Goal: Task Accomplishment & Management: Manage account settings

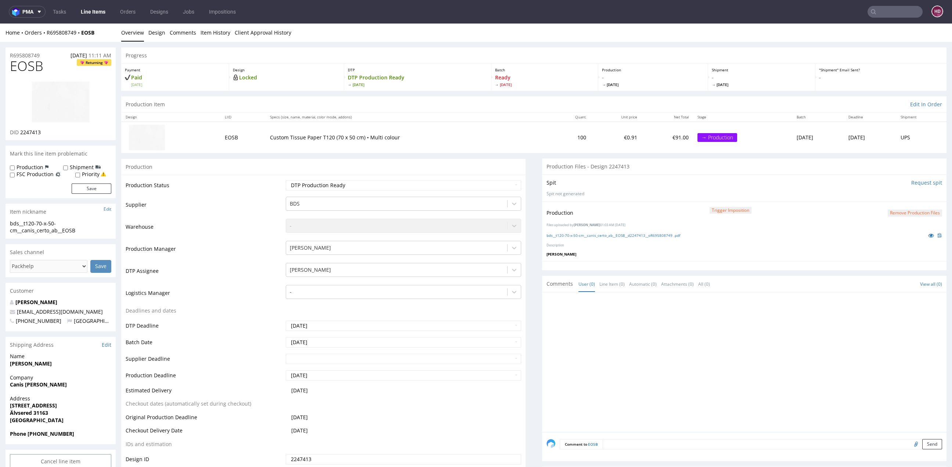
click at [673, 316] on div at bounding box center [747, 364] width 400 height 135
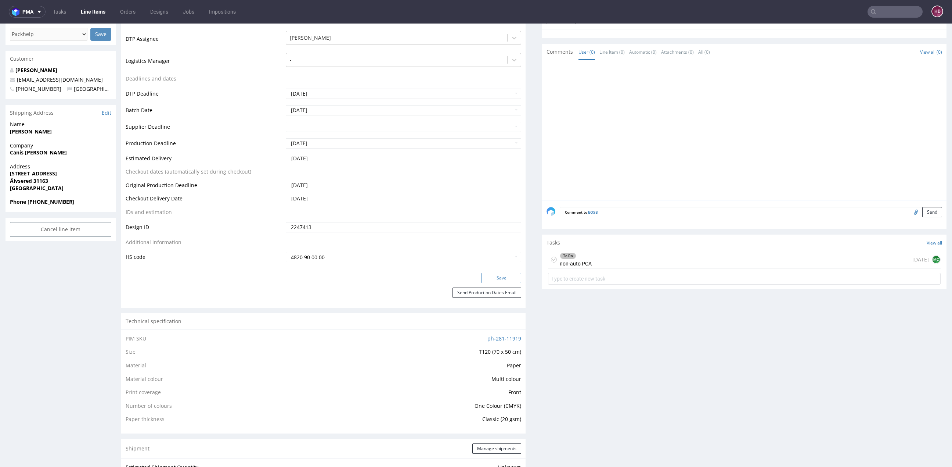
click at [499, 274] on button "Save" at bounding box center [502, 278] width 40 height 10
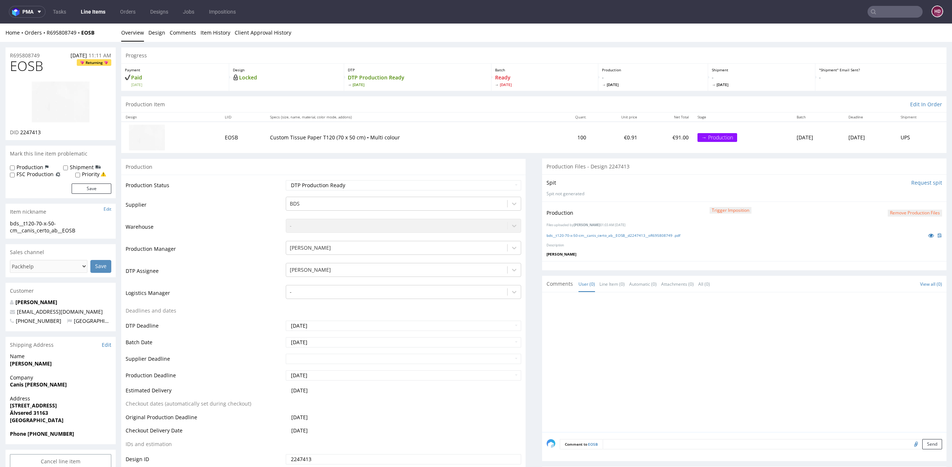
click at [88, 8] on link "Line Items" at bounding box center [92, 12] width 33 height 12
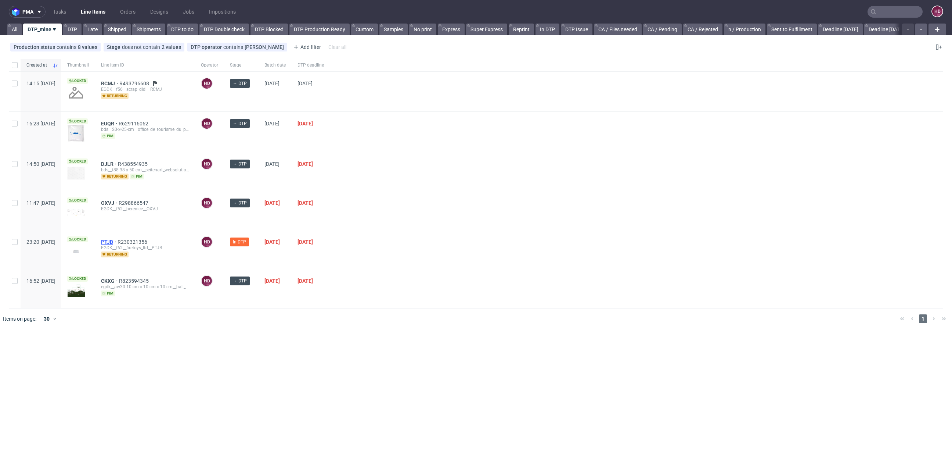
click at [118, 241] on span "PTJB" at bounding box center [109, 242] width 17 height 6
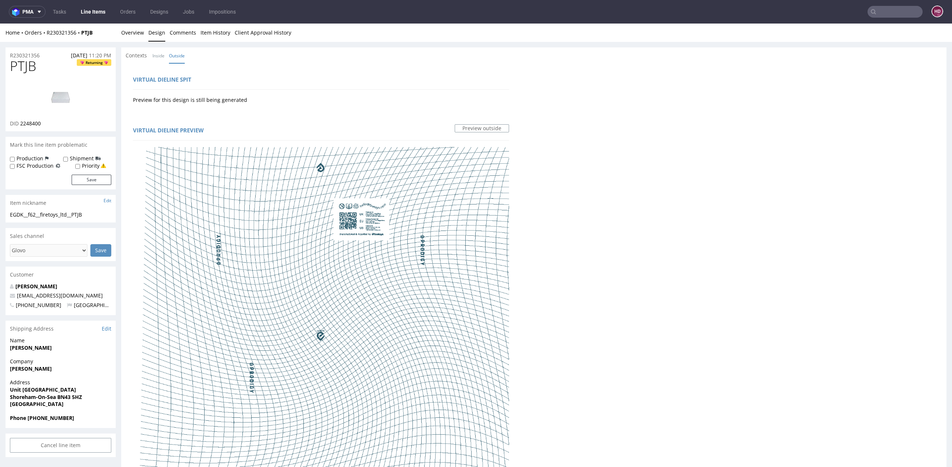
click at [97, 7] on link "Line Items" at bounding box center [92, 12] width 33 height 12
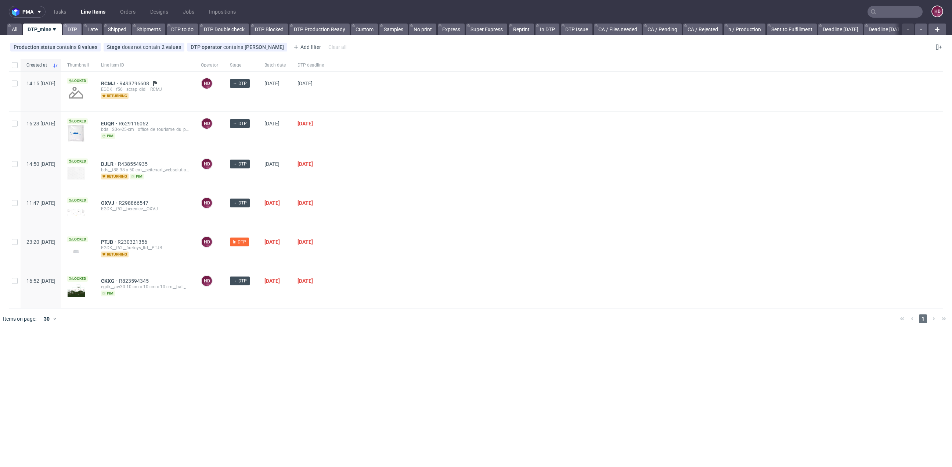
click at [77, 29] on link "DTP" at bounding box center [72, 30] width 18 height 12
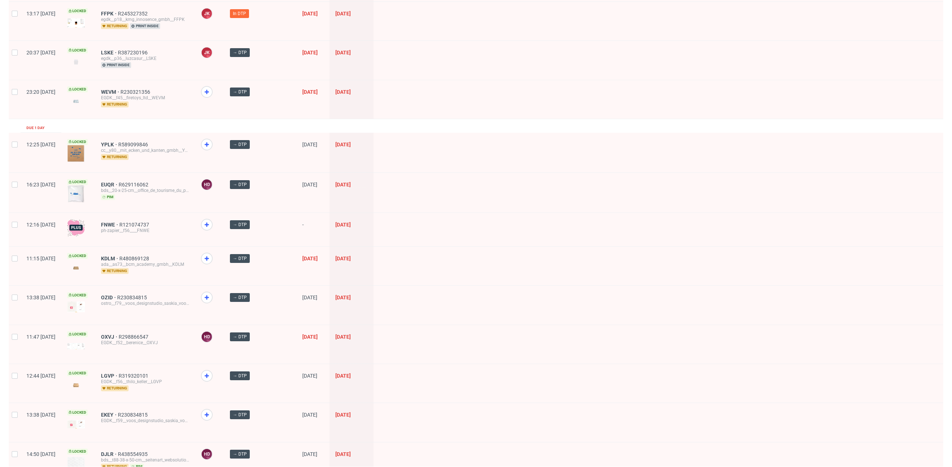
scroll to position [256, 0]
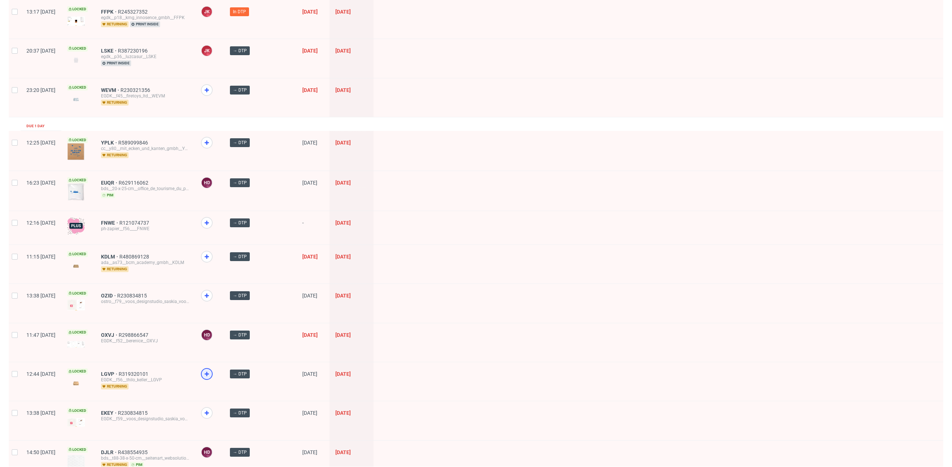
click at [209, 372] on use at bounding box center [207, 374] width 4 height 4
click at [209, 140] on use at bounding box center [207, 142] width 4 height 4
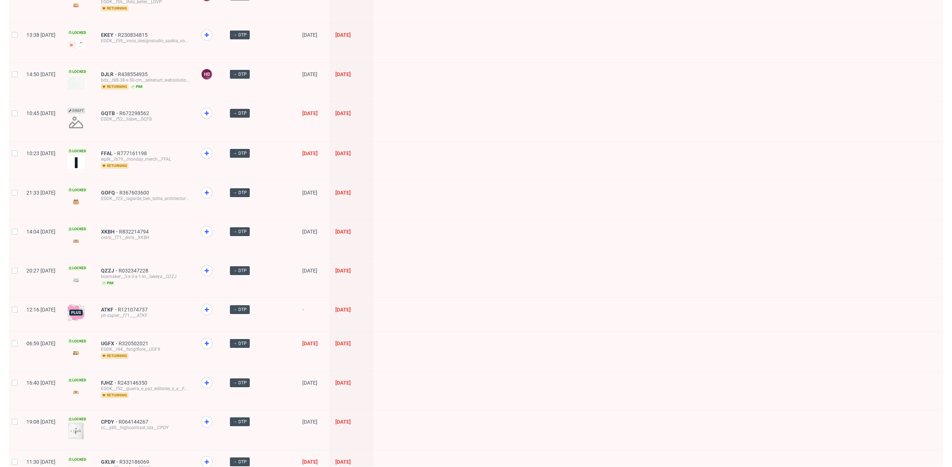
scroll to position [642, 0]
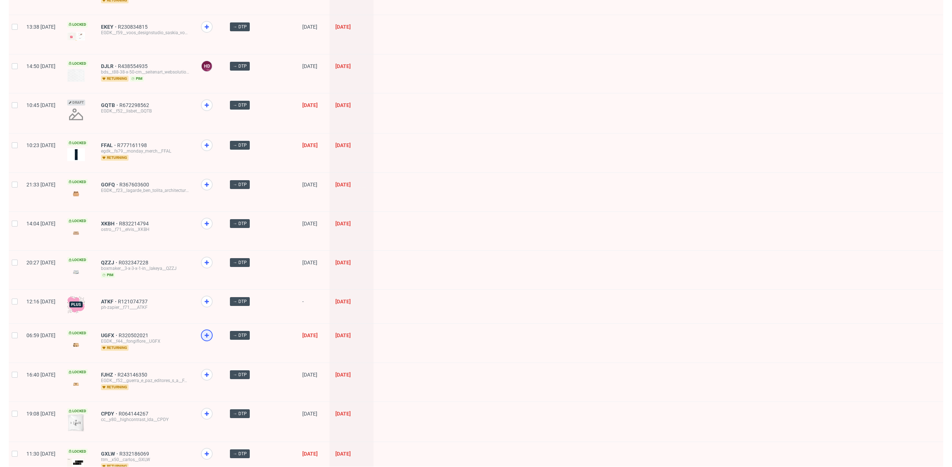
click at [211, 331] on icon at bounding box center [206, 335] width 9 height 9
drag, startPoint x: 230, startPoint y: 367, endPoint x: 230, endPoint y: 383, distance: 16.2
click at [211, 370] on icon at bounding box center [206, 374] width 9 height 9
click at [211, 409] on icon at bounding box center [206, 413] width 9 height 9
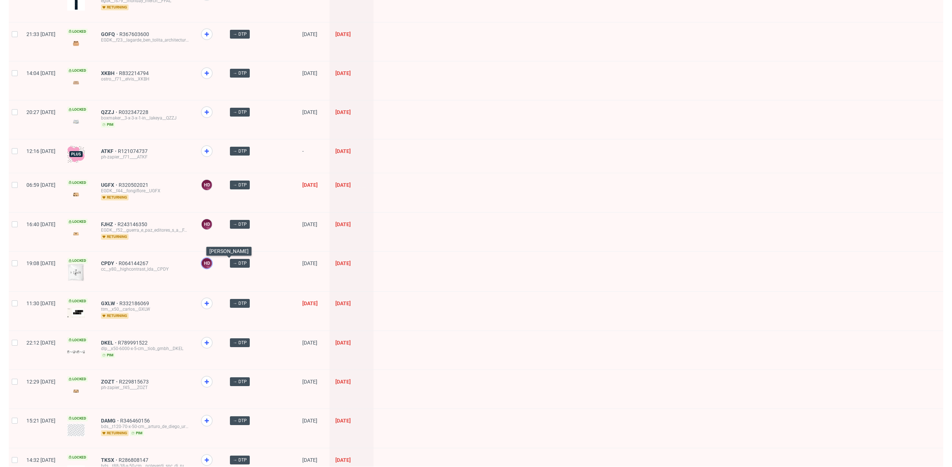
scroll to position [825, 0]
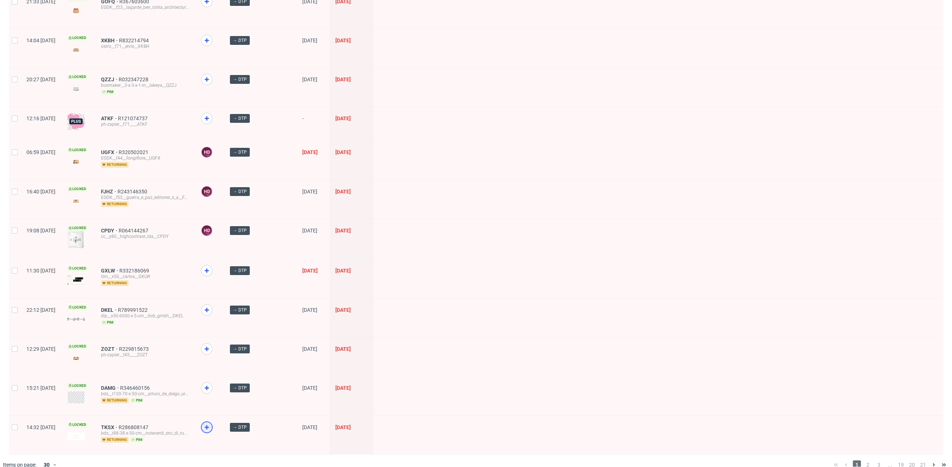
click at [211, 423] on icon at bounding box center [206, 427] width 9 height 9
click at [864, 460] on span "2" at bounding box center [868, 464] width 8 height 9
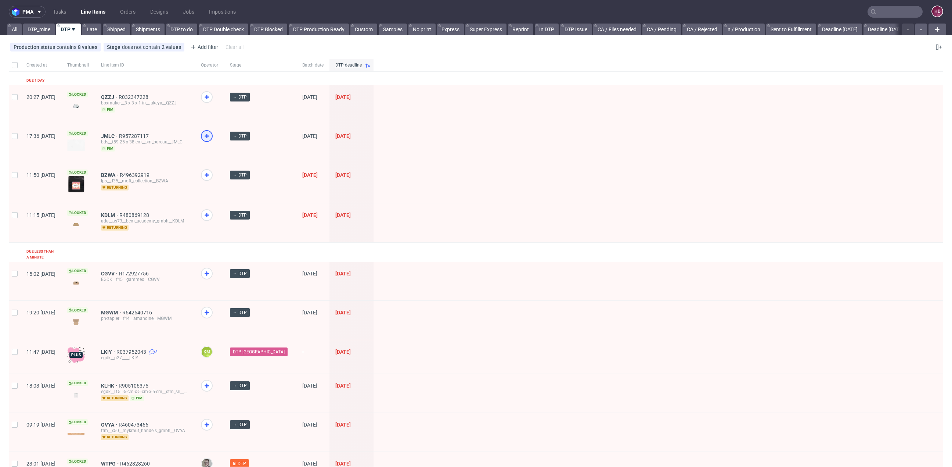
click at [211, 137] on icon at bounding box center [206, 136] width 9 height 9
click at [211, 216] on icon at bounding box center [206, 215] width 9 height 9
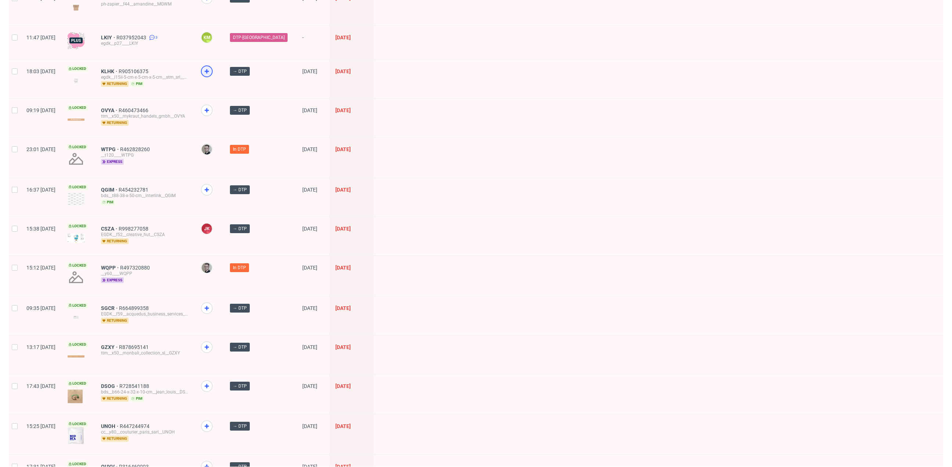
scroll to position [316, 0]
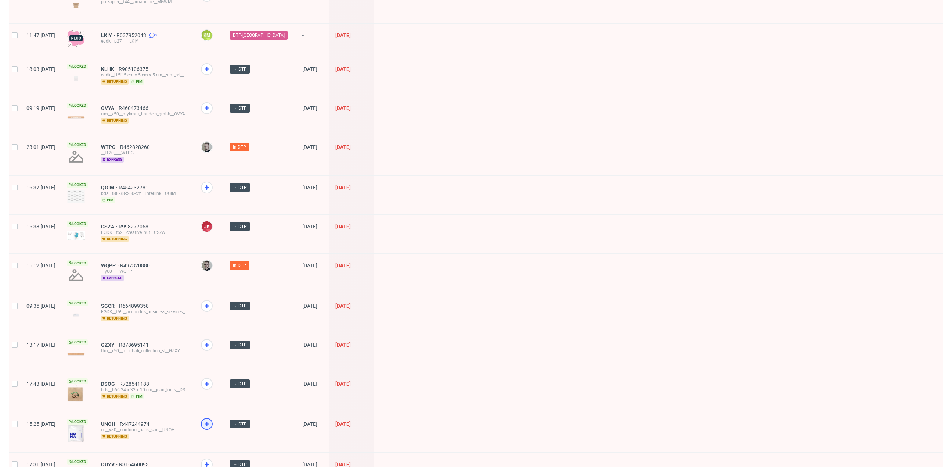
click at [211, 419] on icon at bounding box center [206, 423] width 9 height 9
click at [211, 340] on icon at bounding box center [206, 344] width 9 height 9
click at [213, 300] on div at bounding box center [207, 306] width 12 height 12
click at [211, 104] on icon at bounding box center [206, 108] width 9 height 9
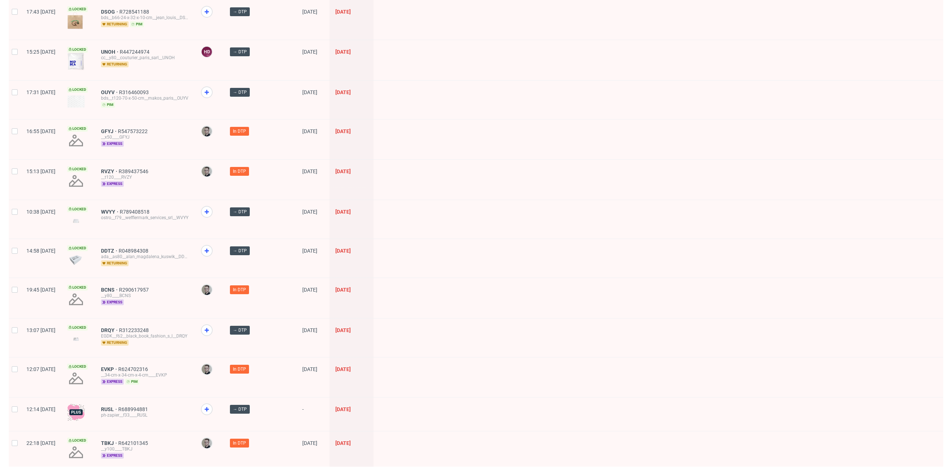
scroll to position [711, 0]
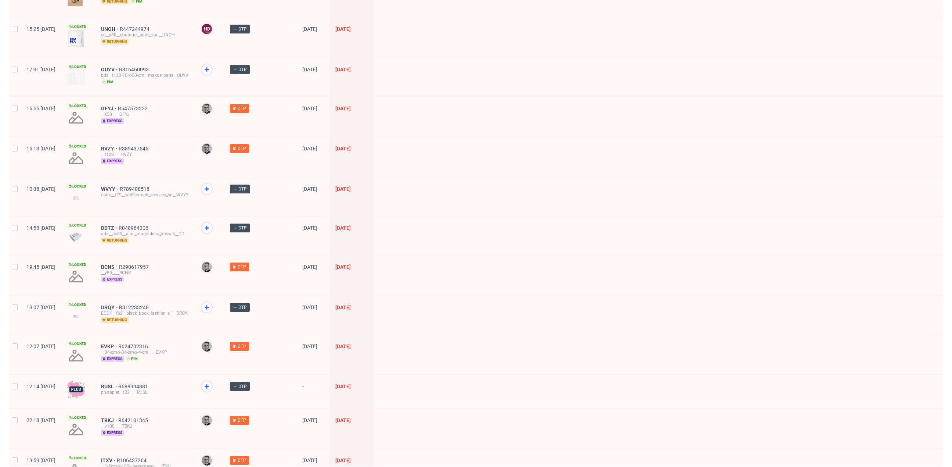
click at [124, 276] on span "express" at bounding box center [112, 279] width 23 height 6
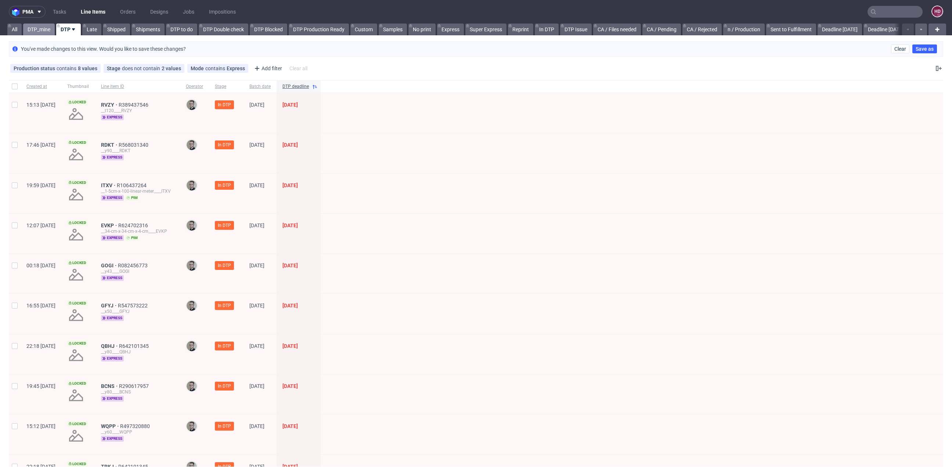
click at [44, 29] on link "DTP_mine" at bounding box center [39, 30] width 32 height 12
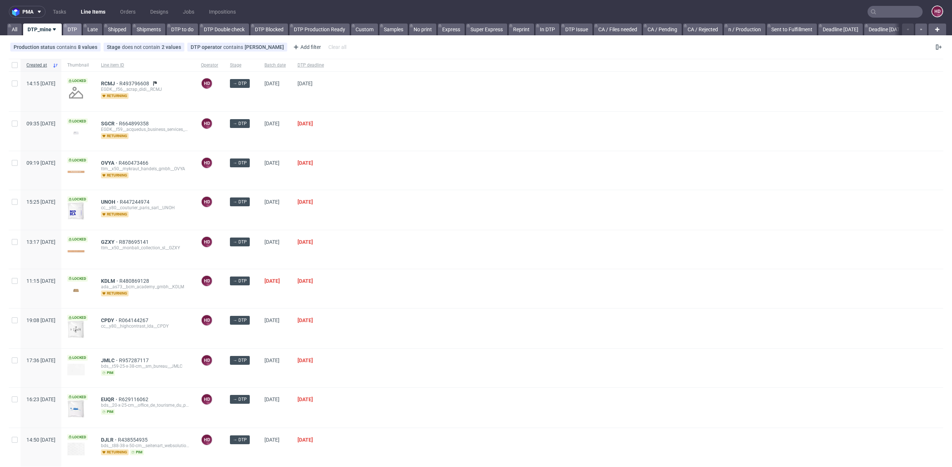
click at [75, 31] on link "DTP" at bounding box center [72, 30] width 18 height 12
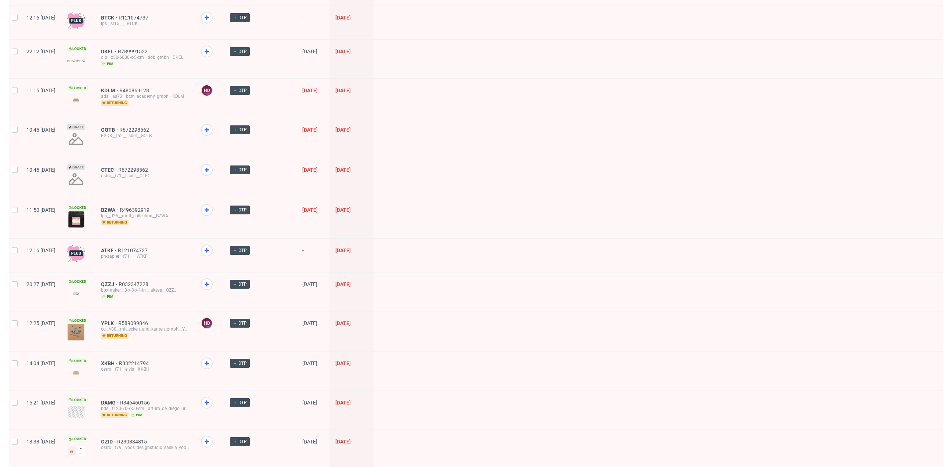
scroll to position [538, 0]
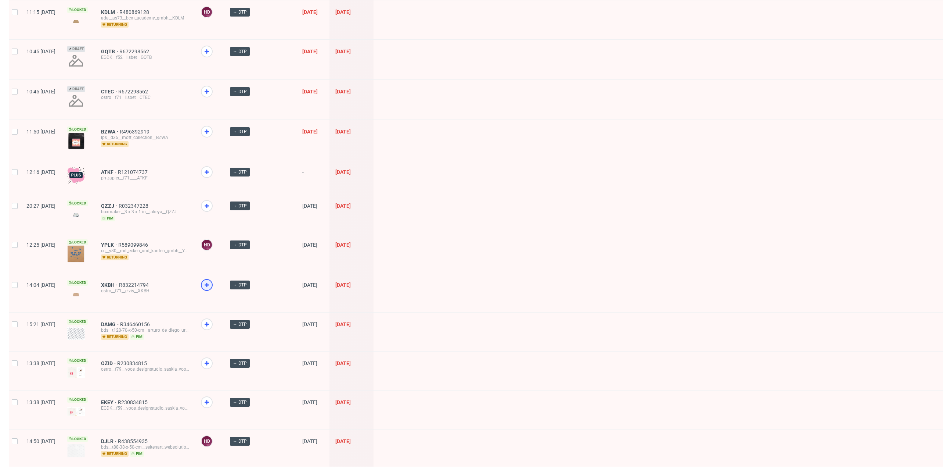
click at [211, 281] on icon at bounding box center [206, 284] width 9 height 9
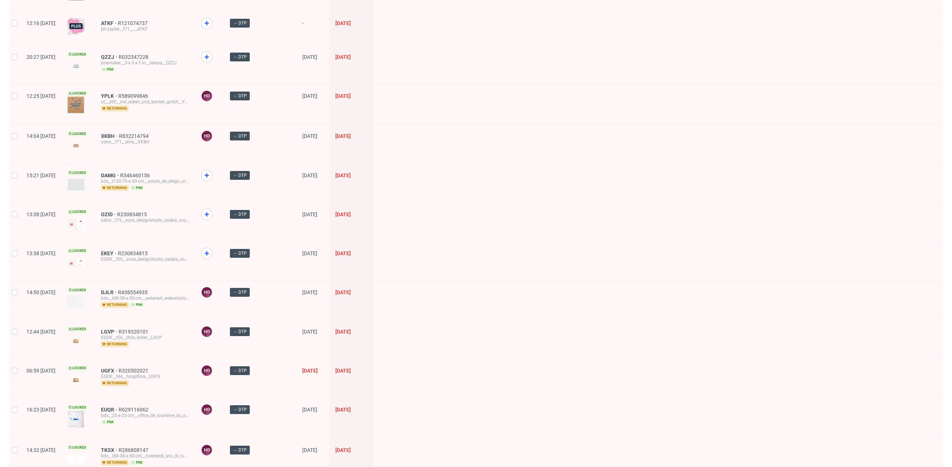
scroll to position [687, 0]
click at [211, 249] on icon at bounding box center [206, 253] width 9 height 9
click at [211, 210] on icon at bounding box center [206, 214] width 9 height 9
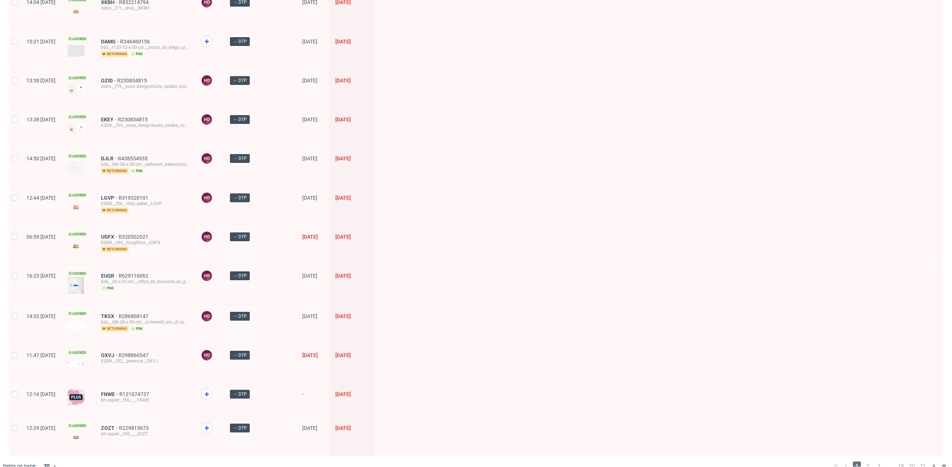
scroll to position [823, 0]
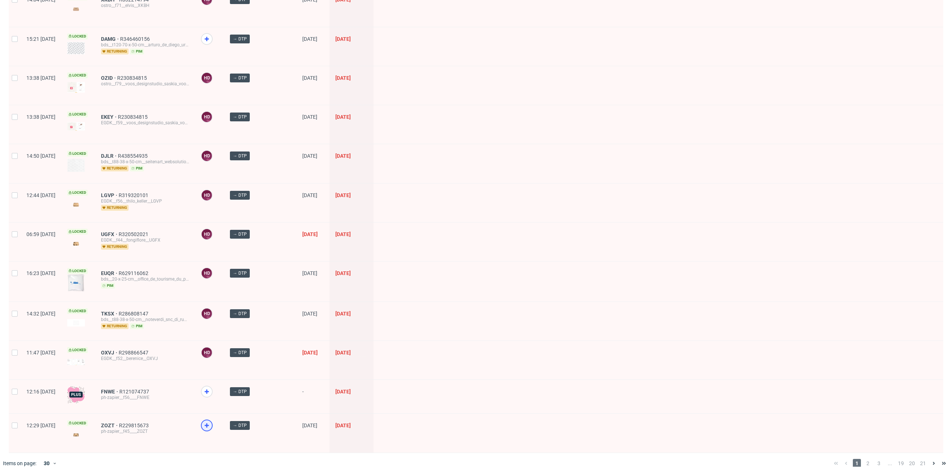
click at [211, 421] on icon at bounding box center [206, 425] width 9 height 9
click at [864, 459] on span "2" at bounding box center [868, 463] width 8 height 9
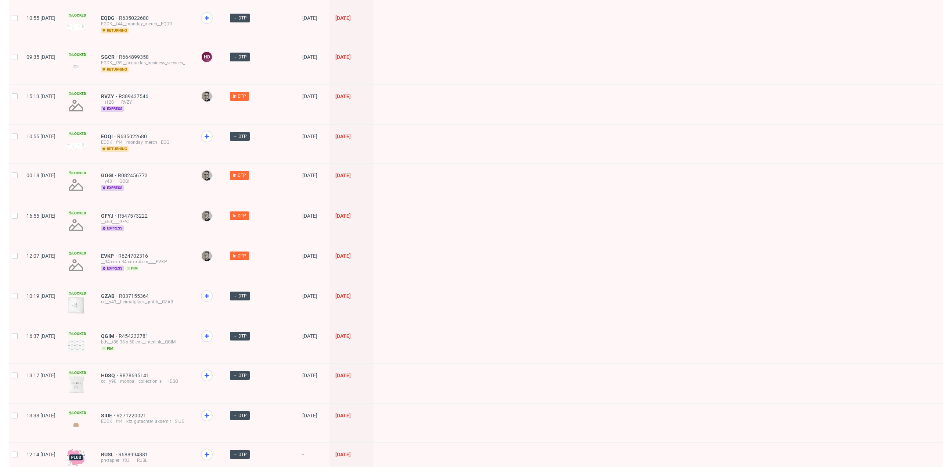
scroll to position [822, 0]
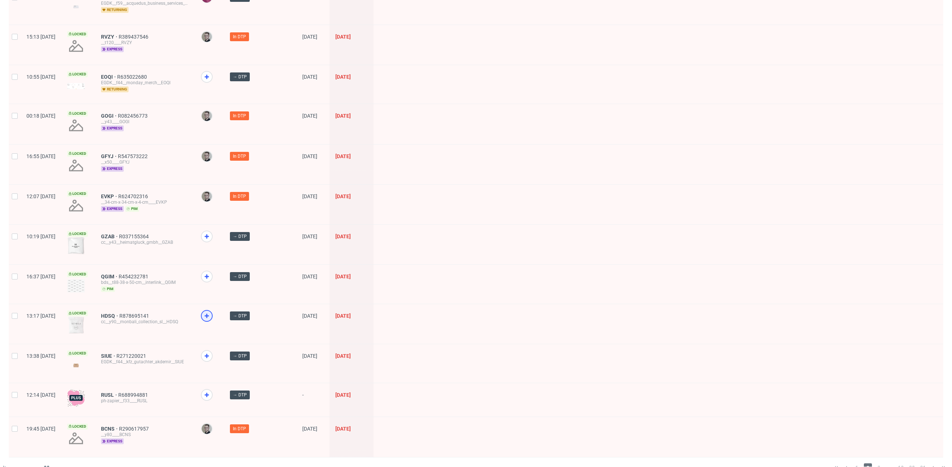
click at [211, 311] on icon at bounding box center [206, 315] width 9 height 9
click at [213, 270] on div at bounding box center [207, 276] width 12 height 12
click at [209, 234] on use at bounding box center [207, 236] width 4 height 4
click at [213, 350] on div at bounding box center [207, 356] width 12 height 12
click at [875, 463] on span "3" at bounding box center [879, 467] width 8 height 9
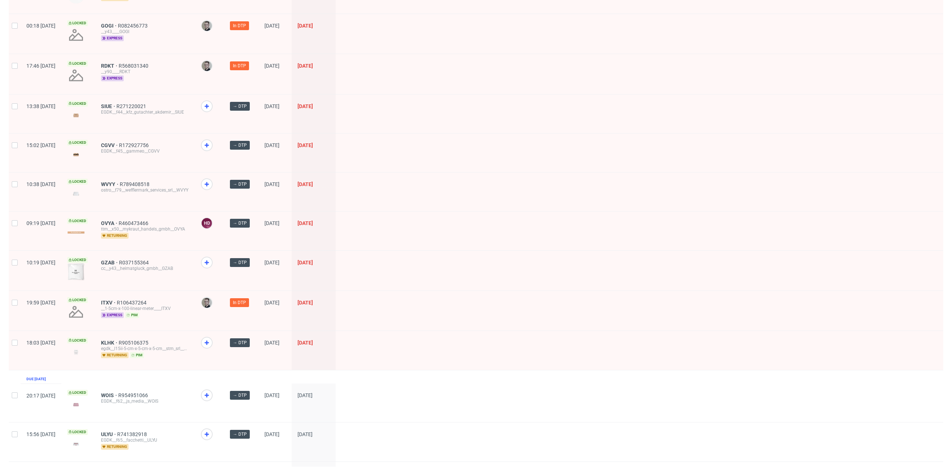
scroll to position [506, 0]
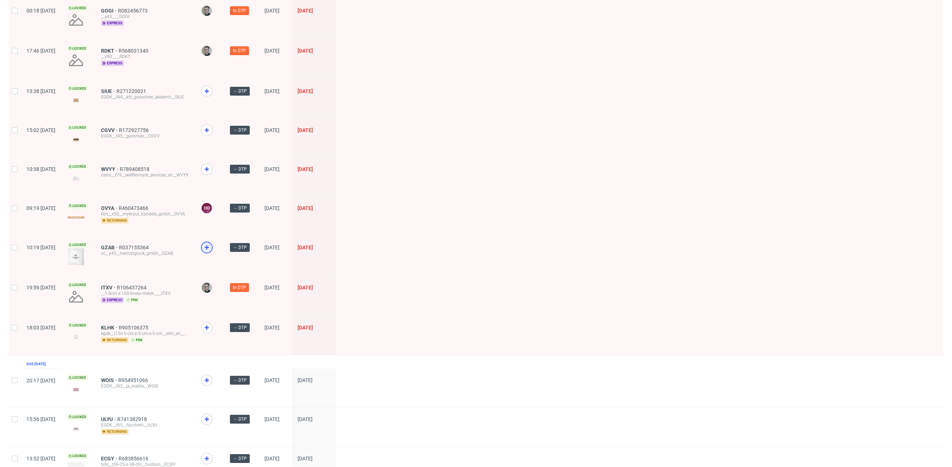
click at [209, 245] on use at bounding box center [207, 247] width 4 height 4
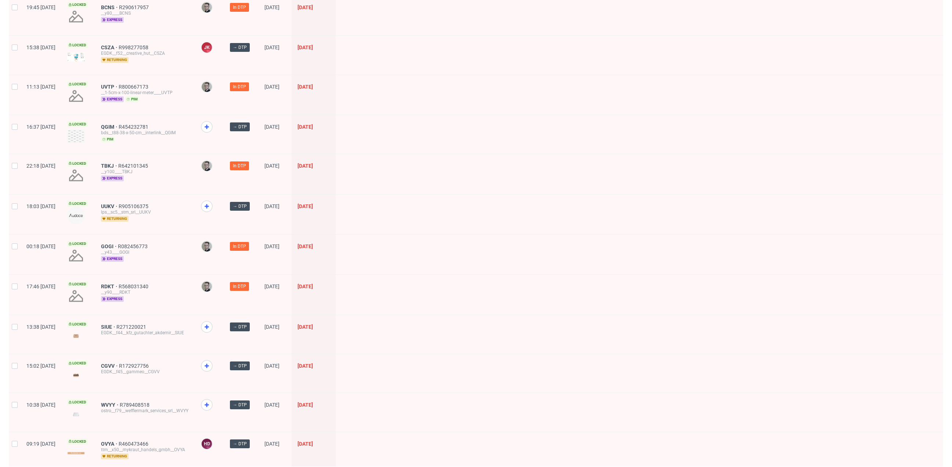
scroll to position [280, 0]
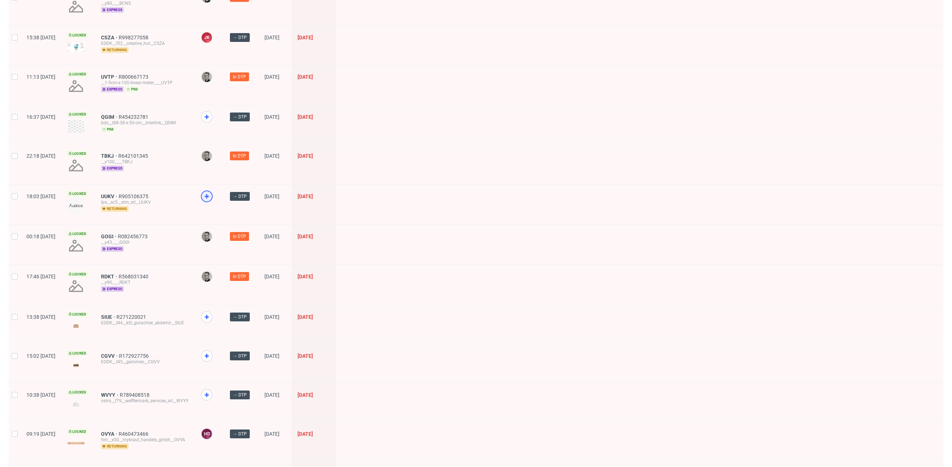
click at [211, 195] on icon at bounding box center [206, 196] width 9 height 9
click at [211, 319] on icon at bounding box center [206, 316] width 9 height 9
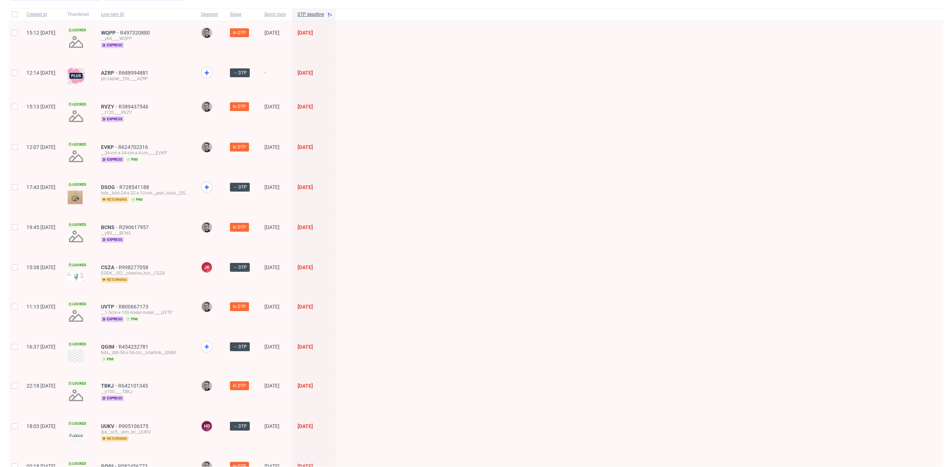
scroll to position [0, 0]
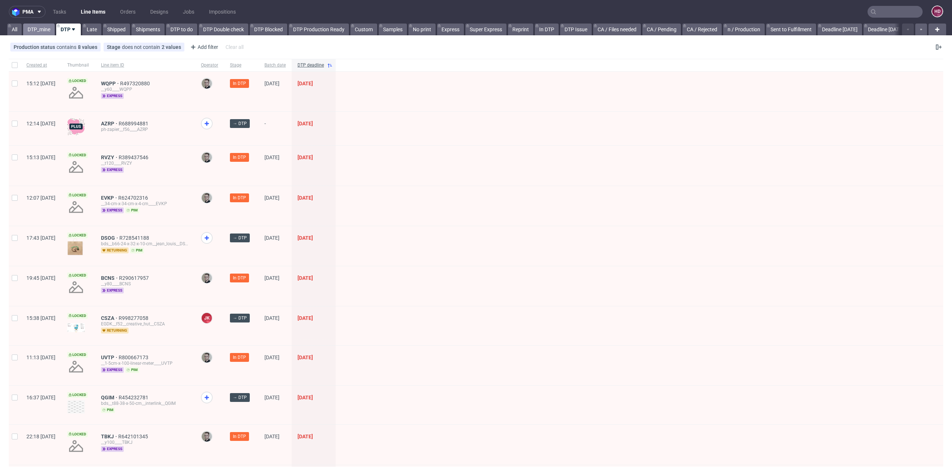
click at [44, 28] on link "DTP_mine" at bounding box center [39, 30] width 32 height 12
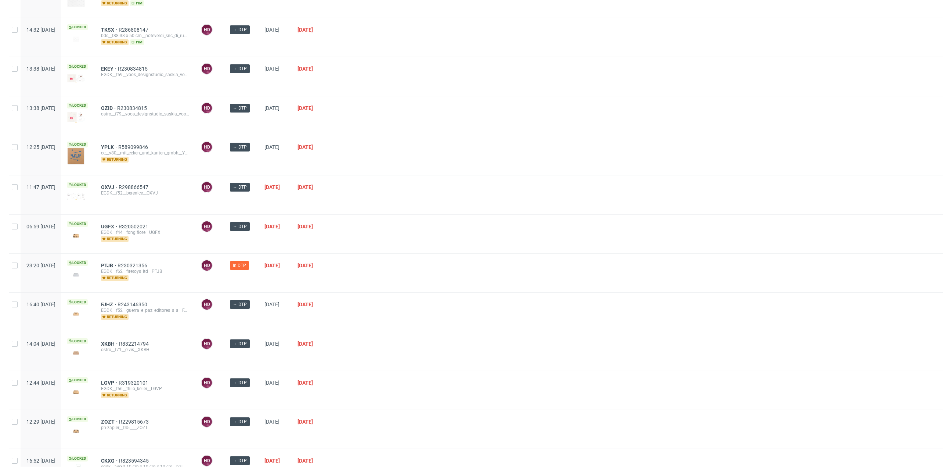
scroll to position [642, 0]
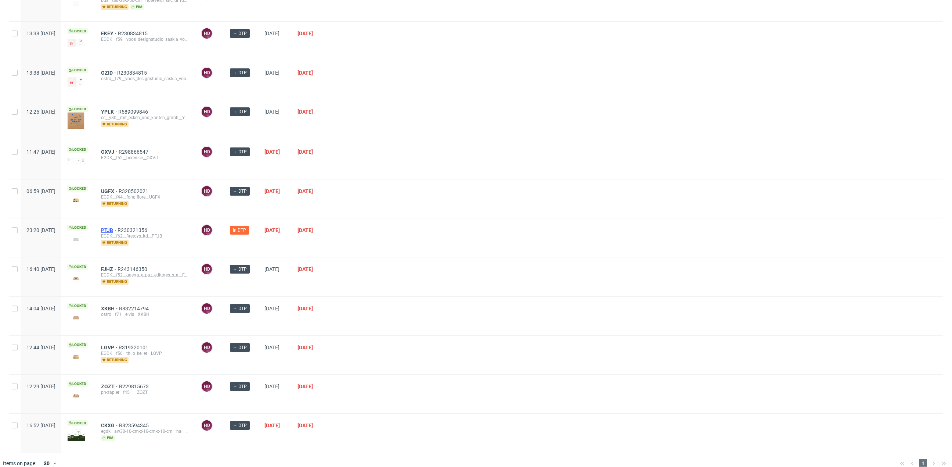
click at [118, 227] on span "PTJB" at bounding box center [109, 230] width 17 height 6
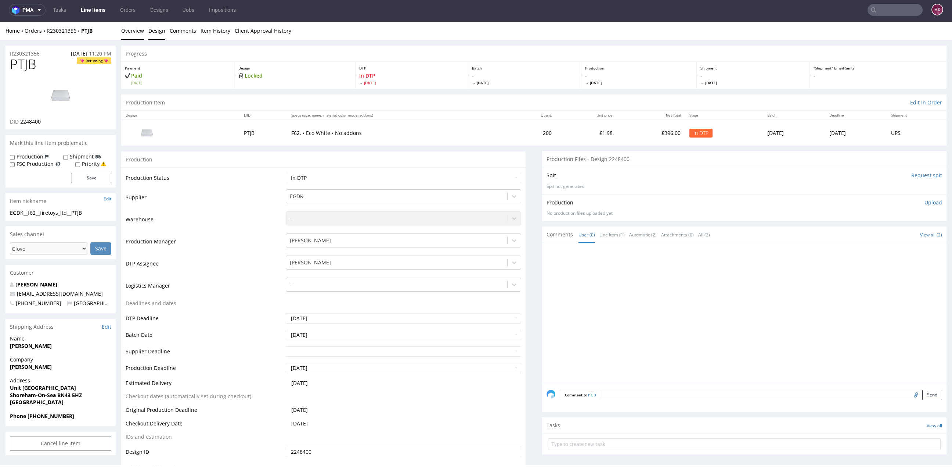
click at [155, 31] on link "Design" at bounding box center [156, 31] width 17 height 18
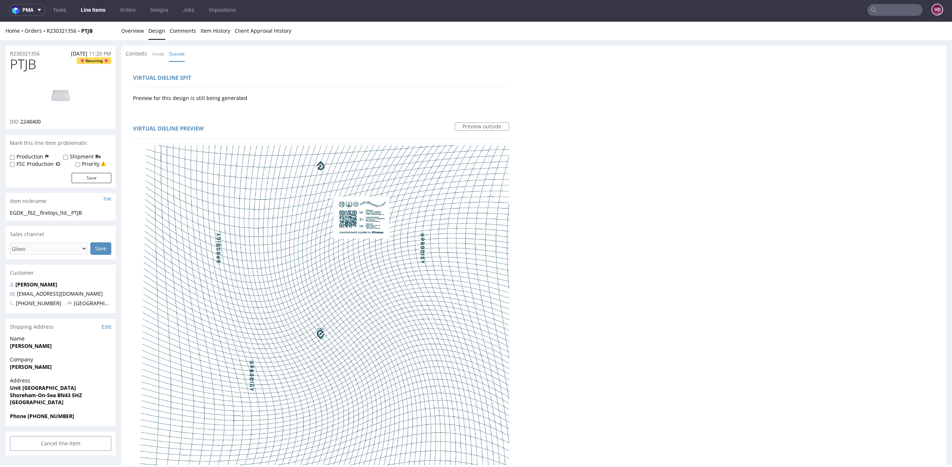
click at [66, 111] on img at bounding box center [60, 95] width 59 height 33
click at [90, 212] on div "EGDK__f62__firetoys_ltd__PTJB" at bounding box center [60, 212] width 101 height 7
drag, startPoint x: 90, startPoint y: 212, endPoint x: 6, endPoint y: 216, distance: 84.3
click at [6, 216] on div "EGDK__f62__firetoys_ltd__PTJB EGDK__f62 __firetoys_ltd__PTJB Update" at bounding box center [61, 215] width 110 height 12
copy div "Update"
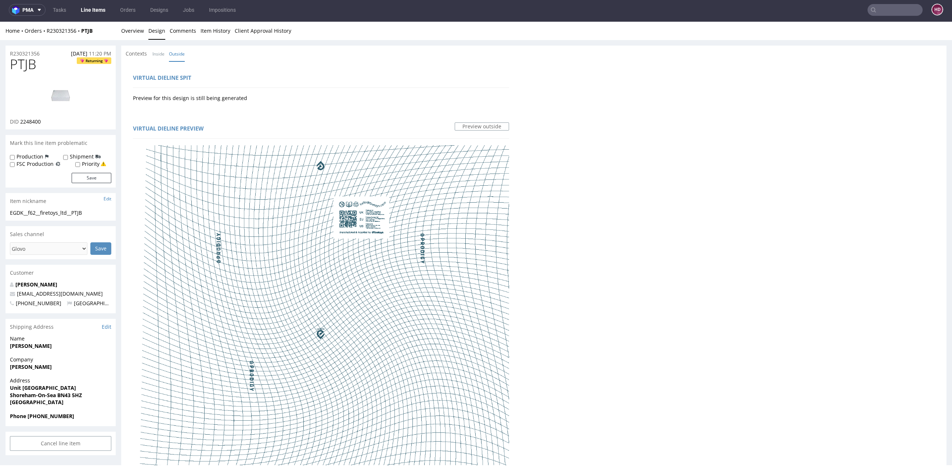
drag, startPoint x: 91, startPoint y: 213, endPoint x: -4, endPoint y: 216, distance: 95.2
click at [0, 216] on html "Production Shipped DTP Orders Offers Shipments Designs Promotions Users Jobs Ad…" at bounding box center [476, 444] width 952 height 844
copy div "Update"
click at [123, 36] on link "Overview" at bounding box center [132, 31] width 23 height 18
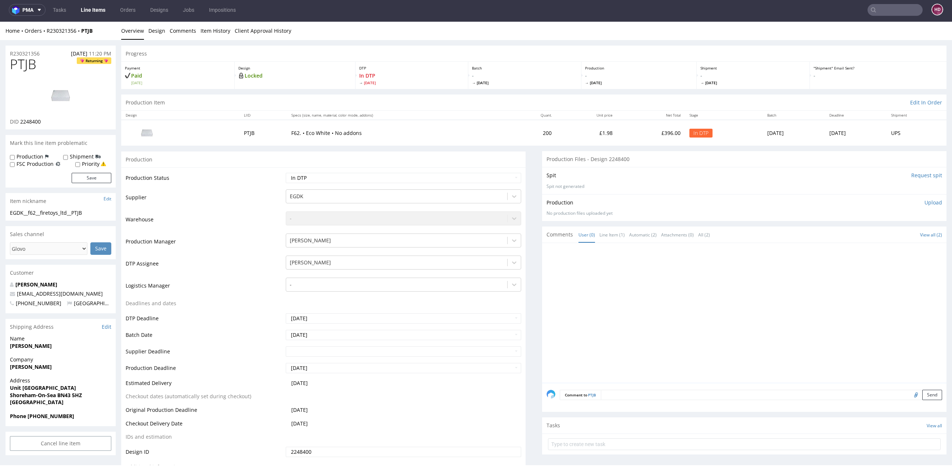
click at [125, 32] on link "Overview" at bounding box center [132, 31] width 23 height 18
click at [93, 212] on div "EGDK__f62__firetoys_ltd__PTJB" at bounding box center [60, 212] width 101 height 7
drag, startPoint x: 71, startPoint y: 215, endPoint x: -15, endPoint y: 211, distance: 86.8
drag, startPoint x: 46, startPoint y: 54, endPoint x: 4, endPoint y: 54, distance: 41.9
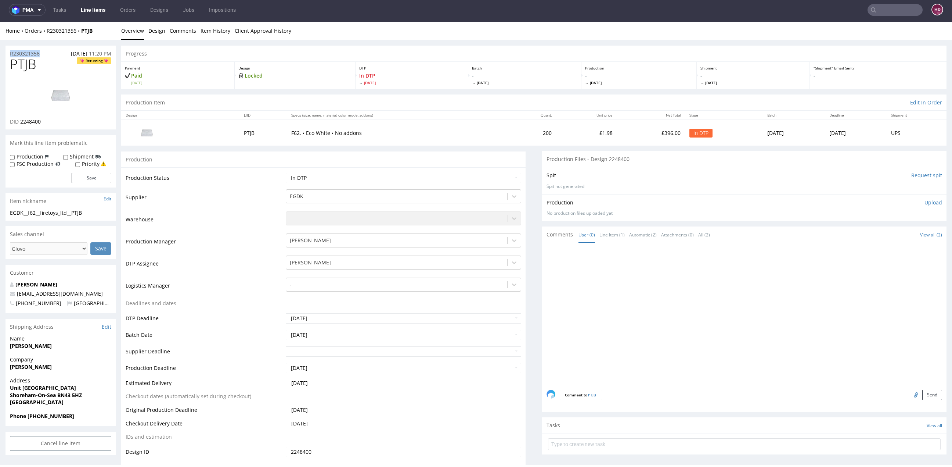
copy p "R230321356"
drag, startPoint x: 52, startPoint y: 124, endPoint x: 21, endPoint y: 122, distance: 30.5
click at [21, 122] on div "DID 2248400" at bounding box center [60, 121] width 101 height 7
copy span "2248400"
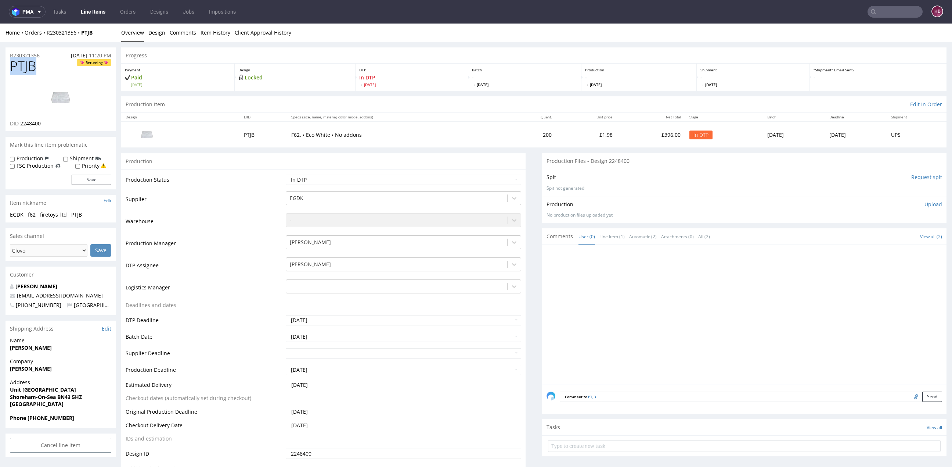
drag, startPoint x: 48, startPoint y: 67, endPoint x: -25, endPoint y: 62, distance: 73.7
copy span "PTJB"
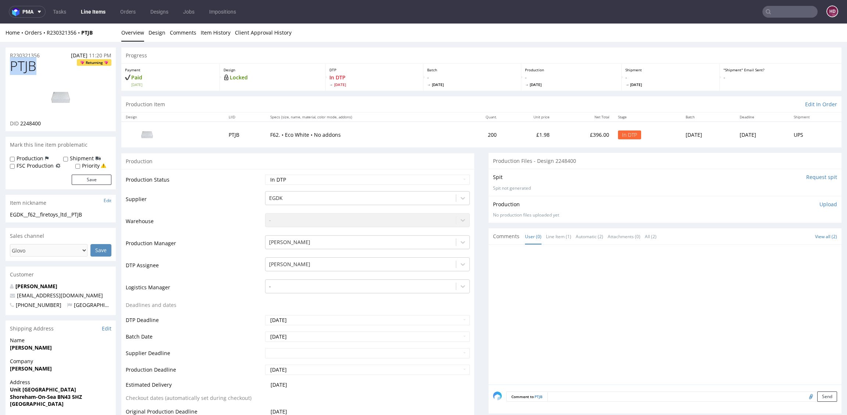
click at [819, 203] on p "Upload" at bounding box center [828, 204] width 18 height 7
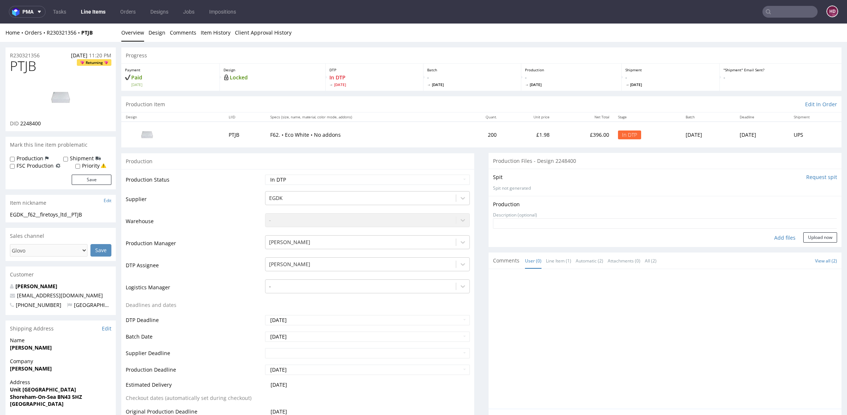
click at [771, 236] on div "Add files" at bounding box center [784, 237] width 37 height 11
type input "C:\fakepath\EGDK__f62__firetoys_ltd__PTJB __d2248400__oR230321356.pdf"
click at [812, 247] on button "Upload now" at bounding box center [820, 249] width 34 height 10
click at [373, 180] on select "Waiting for Artwork Waiting for Diecut Waiting for Mockup Waiting for DTP Waiti…" at bounding box center [367, 180] width 205 height 10
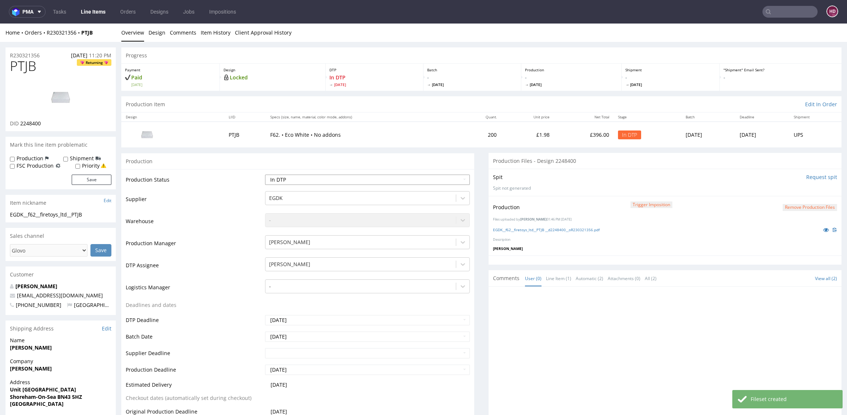
click at [339, 177] on select "Waiting for Artwork Waiting for Diecut Waiting for Mockup Waiting for DTP Waiti…" at bounding box center [367, 180] width 205 height 10
select select "dtp_production_ready"
click at [265, 175] on select "Waiting for Artwork Waiting for Diecut Waiting for Mockup Waiting for DTP Waiti…" at bounding box center [367, 180] width 205 height 10
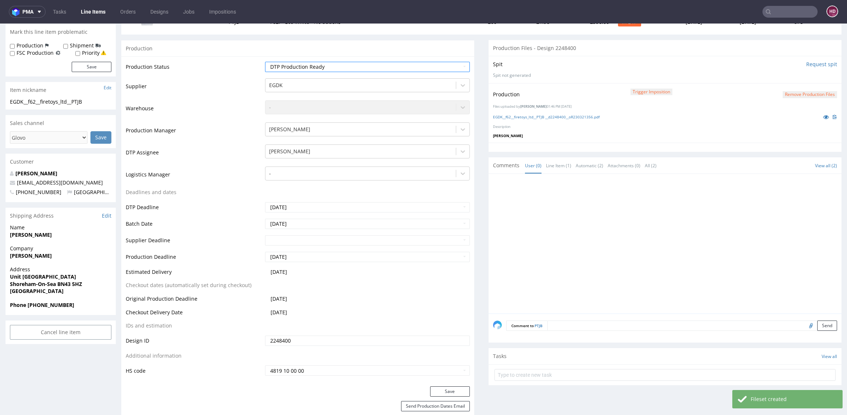
scroll to position [173, 0]
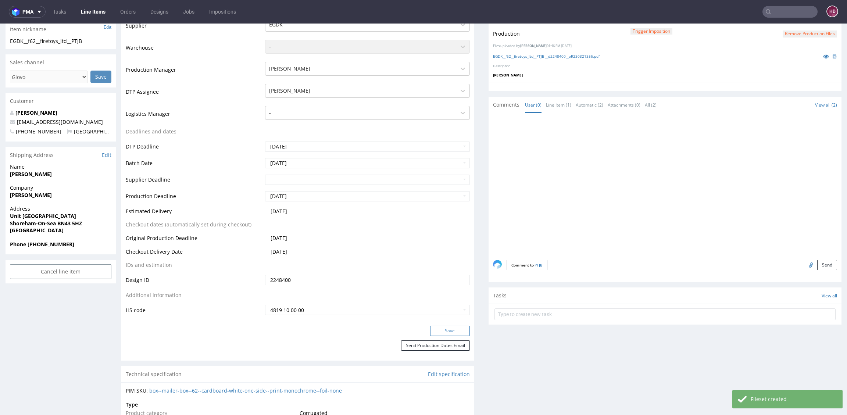
click at [430, 329] on button "Save" at bounding box center [450, 331] width 40 height 10
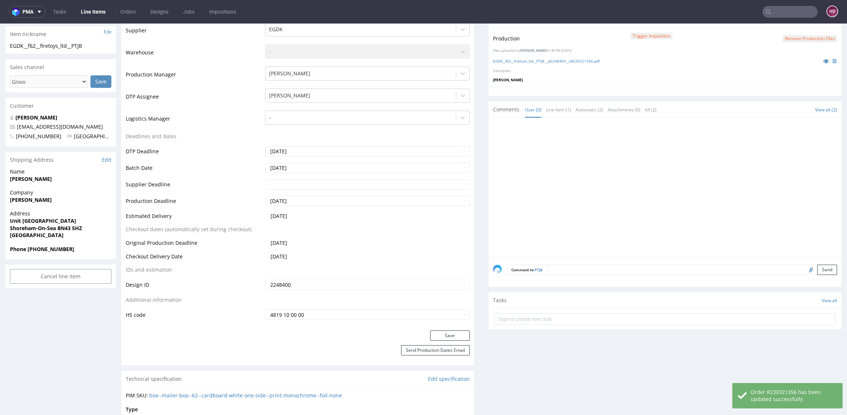
scroll to position [0, 0]
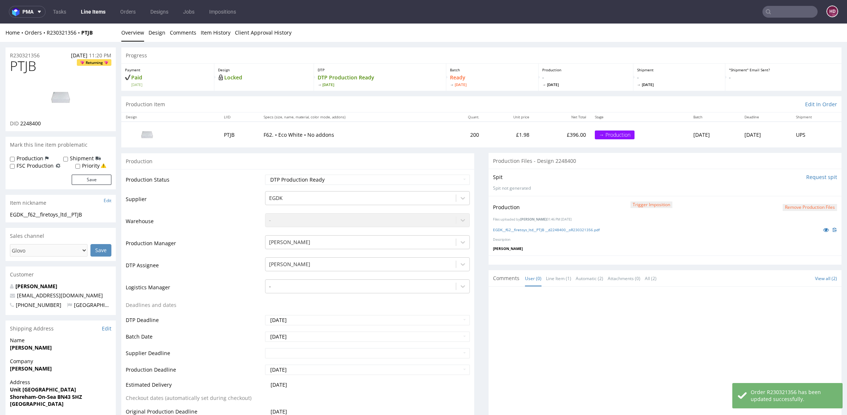
click at [90, 8] on link "Line Items" at bounding box center [92, 12] width 33 height 12
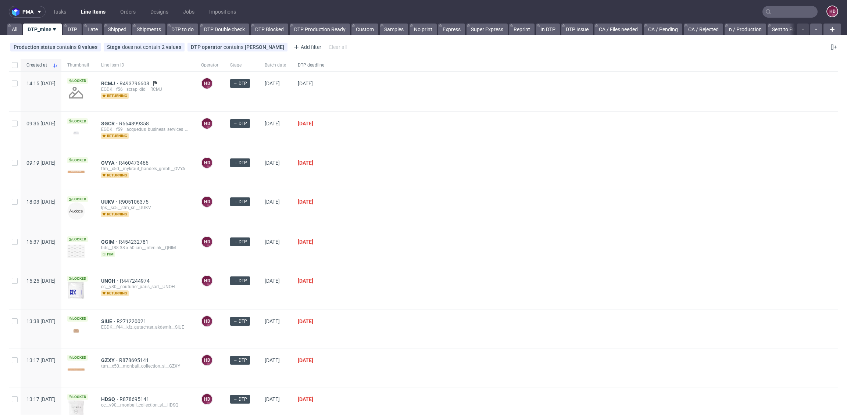
click at [324, 64] on span "DTP deadline" at bounding box center [311, 65] width 26 height 6
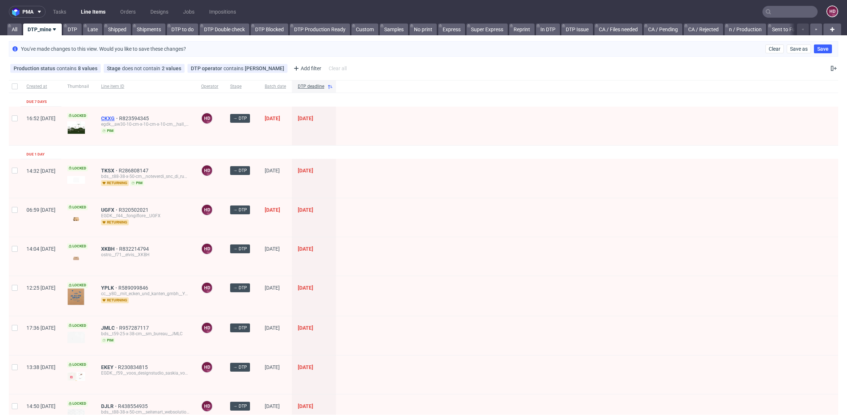
click at [119, 115] on span "CKXG" at bounding box center [110, 118] width 18 height 6
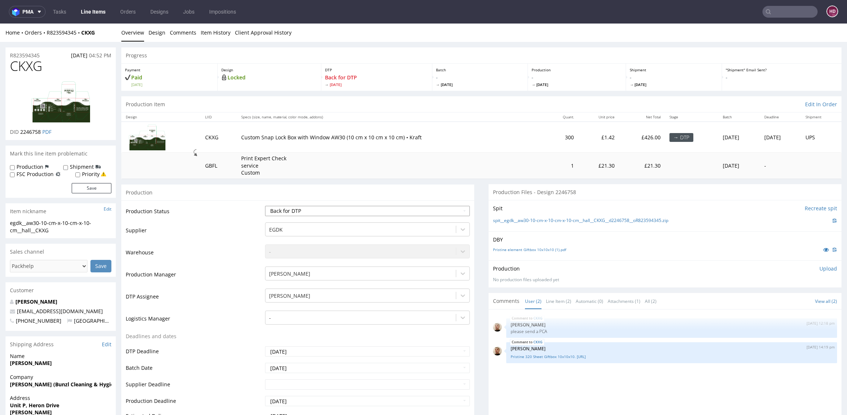
click at [358, 209] on select "Waiting for Artwork Waiting for Diecut Waiting for Mockup Waiting for DTP Waiti…" at bounding box center [367, 211] width 205 height 10
click at [265, 206] on select "Waiting for Artwork Waiting for Diecut Waiting for Mockup Waiting for DTP Waiti…" at bounding box center [367, 211] width 205 height 10
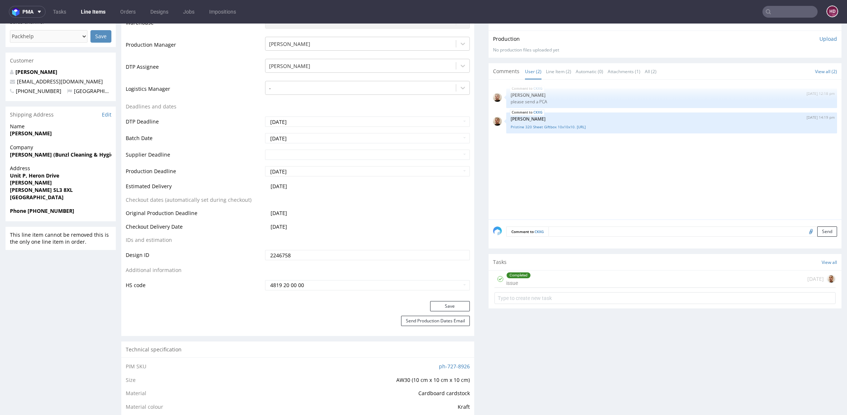
scroll to position [230, 0]
click at [444, 303] on button "Save" at bounding box center [450, 306] width 40 height 10
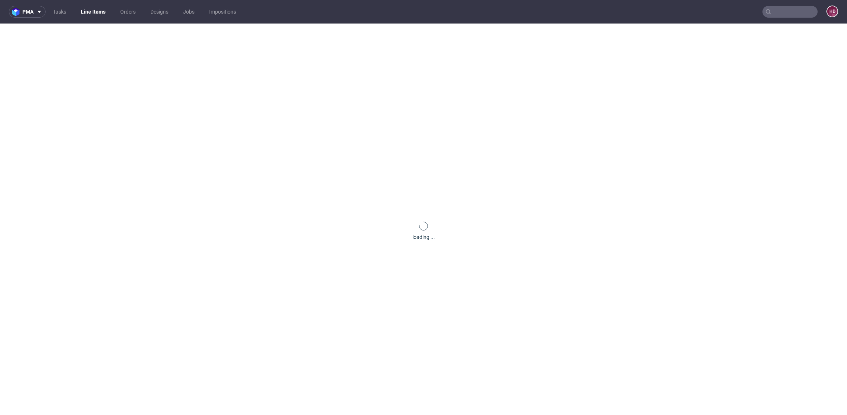
scroll to position [225, 0]
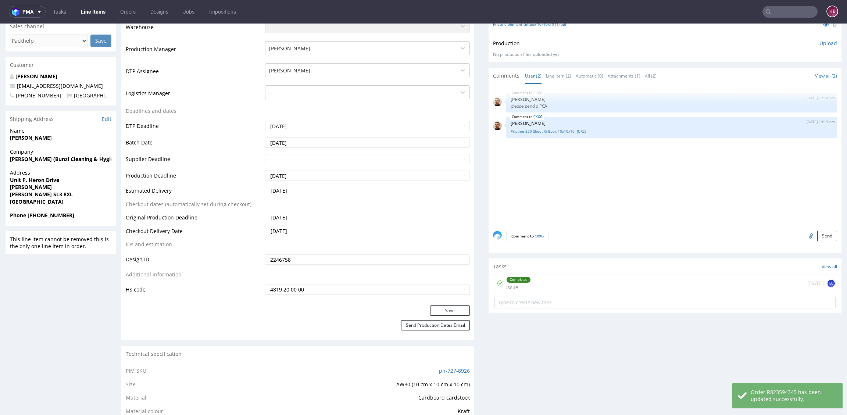
click at [506, 277] on div "Completed" at bounding box center [518, 280] width 24 height 6
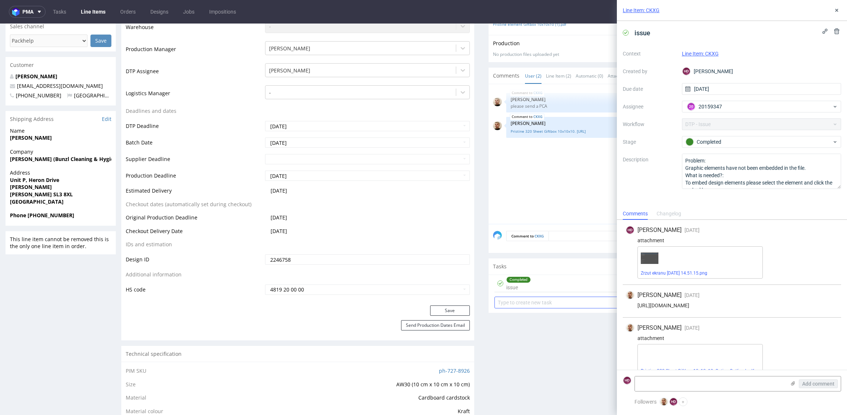
scroll to position [11, 0]
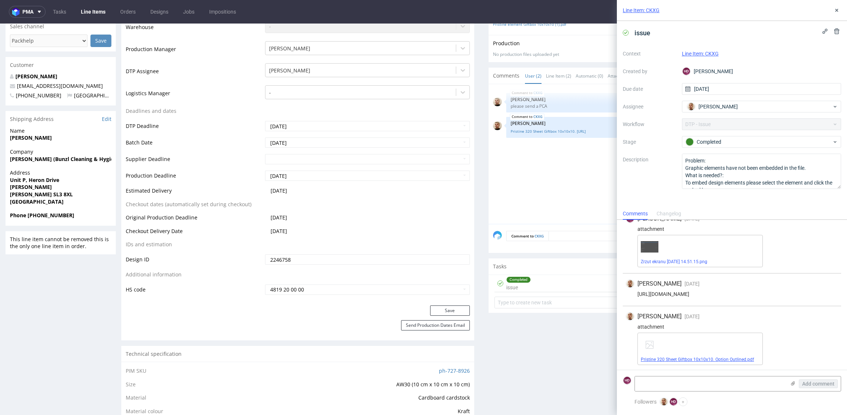
click at [697, 360] on link "Pristine 320 Sheet Giftbox 10x10x10. Option Outlined.pdf" at bounding box center [696, 359] width 113 height 5
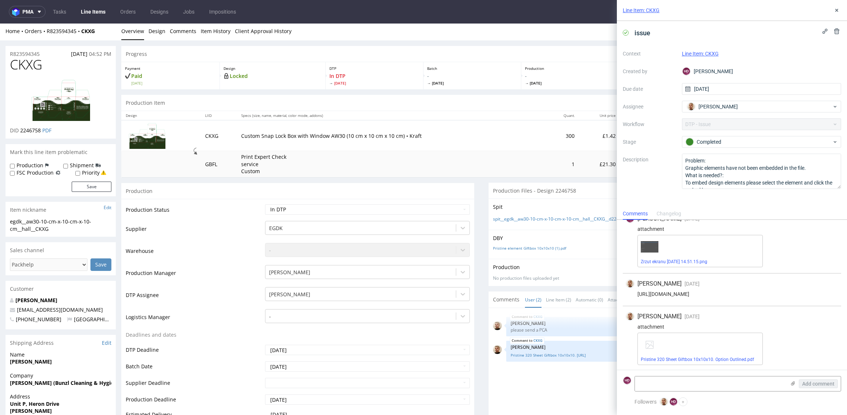
scroll to position [0, 0]
click at [835, 13] on button at bounding box center [836, 10] width 9 height 9
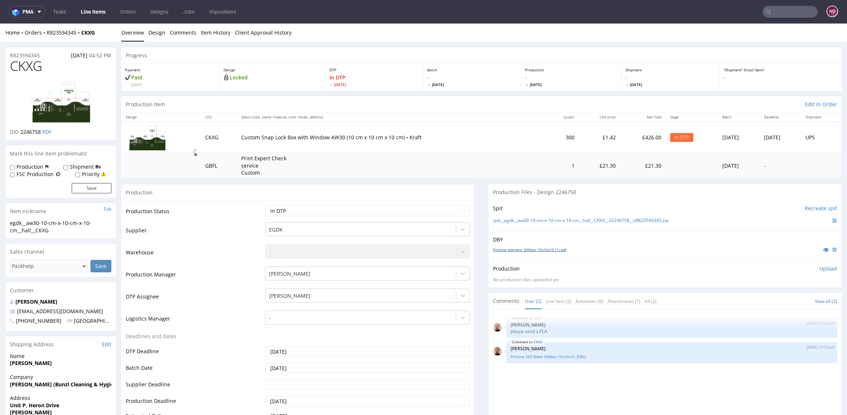
click at [501, 250] on link "Pristine element Giftbox 10x10x10 (1).pdf" at bounding box center [529, 249] width 73 height 5
click at [161, 31] on link "Design" at bounding box center [156, 33] width 17 height 18
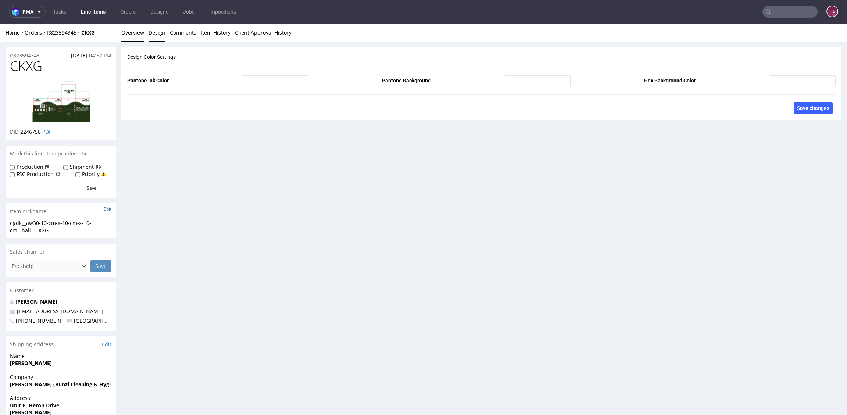
click at [135, 29] on link "Overview" at bounding box center [132, 33] width 23 height 18
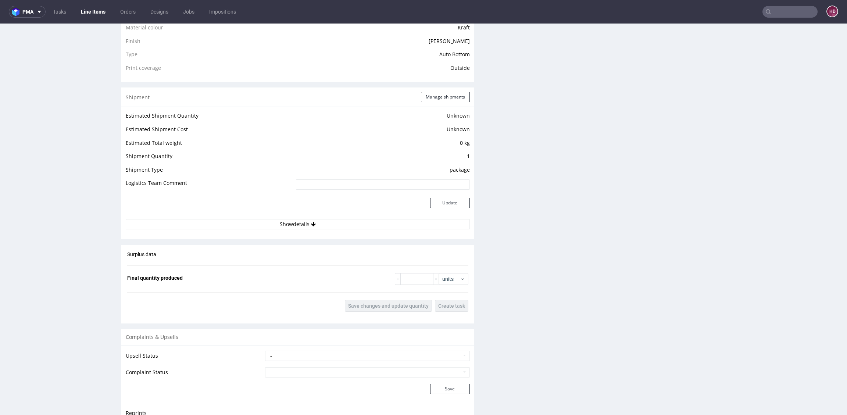
scroll to position [621, 0]
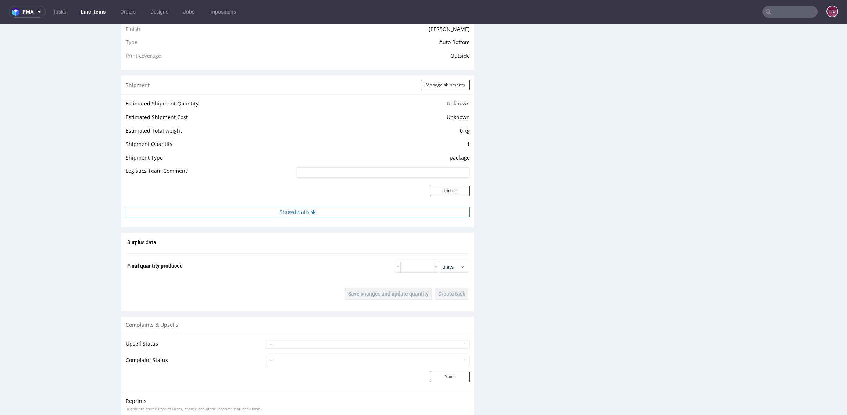
click at [300, 214] on button "Show details" at bounding box center [298, 212] width 344 height 10
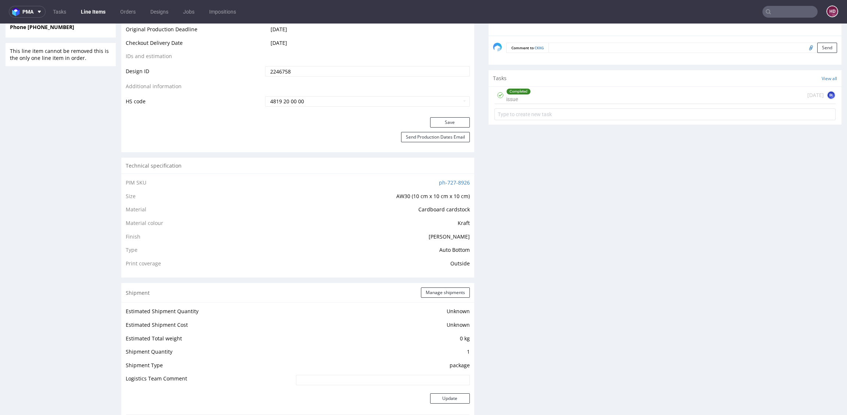
scroll to position [0, 0]
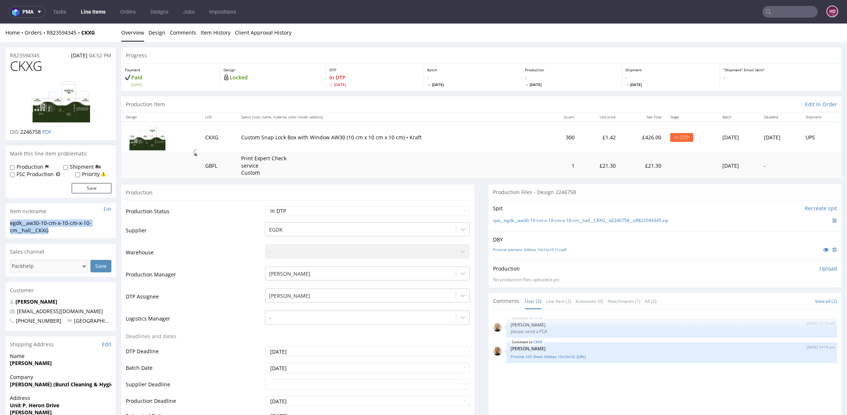
drag, startPoint x: 63, startPoint y: 232, endPoint x: -15, endPoint y: 216, distance: 79.5
copy section "egdk__aw30-10-cm-x-10-cm-x-10-cm__hall__CKXG"
click at [45, 54] on div "R823594345 [DATE] 04:52 PM" at bounding box center [61, 53] width 110 height 12
drag, startPoint x: 27, startPoint y: 54, endPoint x: -23, endPoint y: 48, distance: 50.0
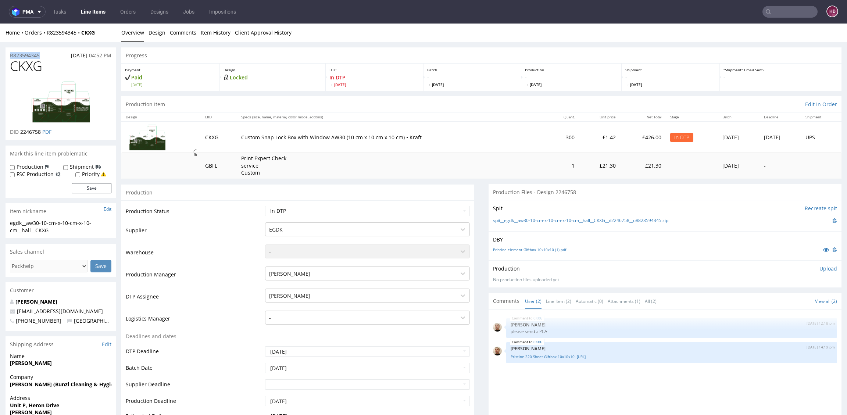
copy p "R823594345"
drag, startPoint x: 42, startPoint y: 133, endPoint x: 21, endPoint y: 132, distance: 21.7
click at [21, 132] on p "DID 2246758 PDF" at bounding box center [31, 131] width 42 height 7
copy p "2246758"
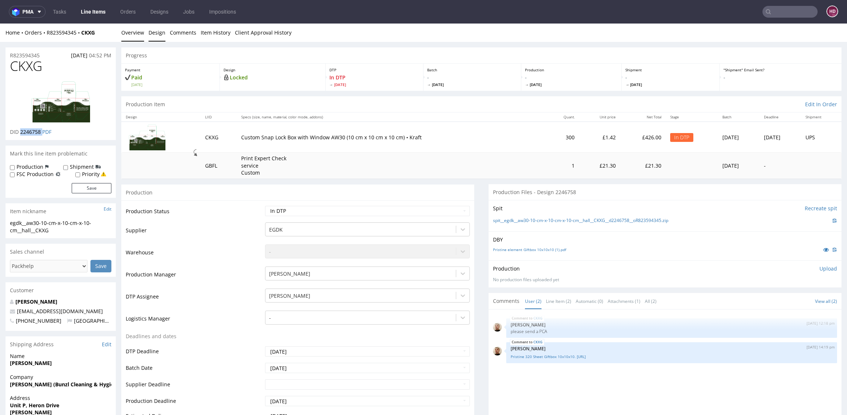
click at [163, 32] on link "Design" at bounding box center [156, 33] width 17 height 18
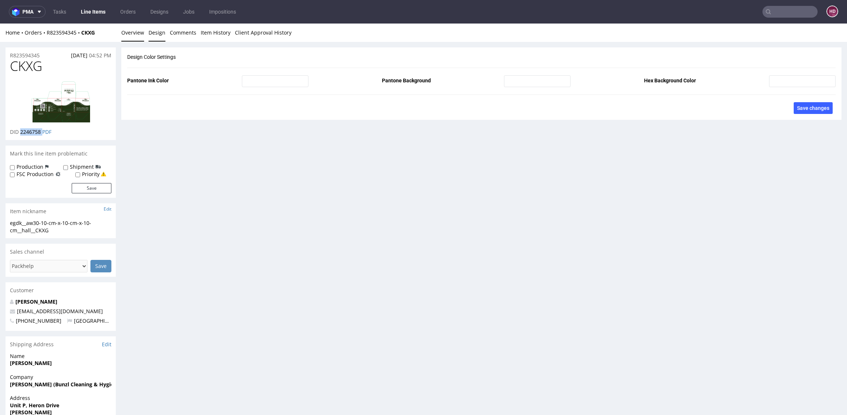
click at [137, 30] on link "Overview" at bounding box center [132, 33] width 23 height 18
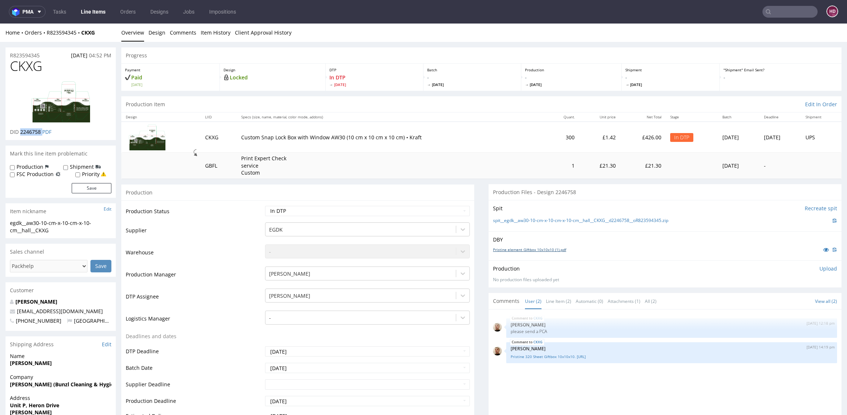
click at [534, 247] on link "Pristine element Giftbox 10x10x10 (1).pdf" at bounding box center [529, 249] width 73 height 5
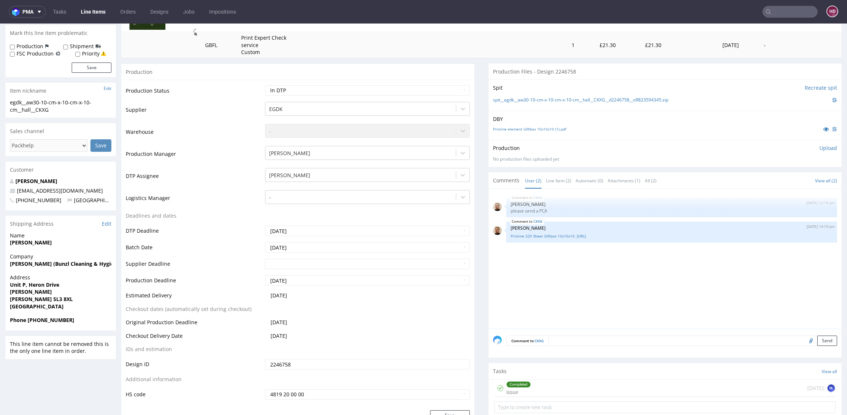
scroll to position [169, 0]
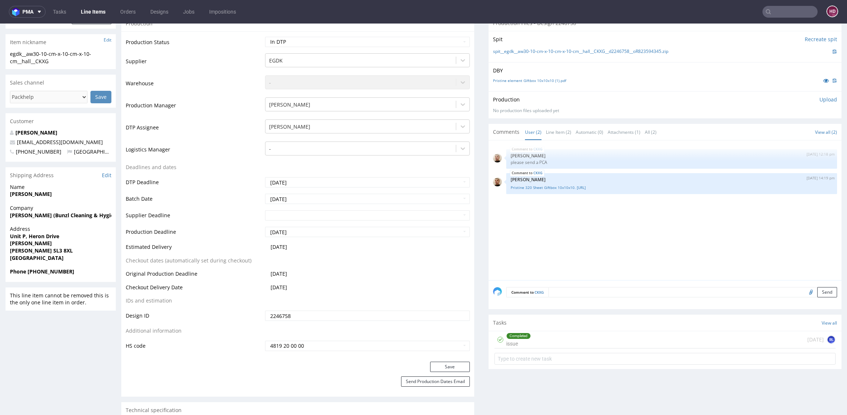
click at [517, 334] on div "Completed" at bounding box center [518, 336] width 24 height 6
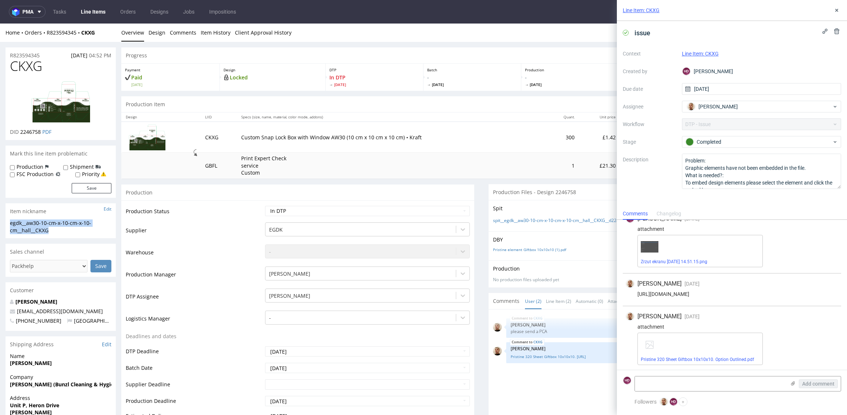
drag, startPoint x: 60, startPoint y: 230, endPoint x: -6, endPoint y: 222, distance: 66.3
copy div "egdk__aw30-10-cm-x-10-cm-x-10-cm__hall__CKXG"
drag, startPoint x: 45, startPoint y: 56, endPoint x: -17, endPoint y: 48, distance: 62.6
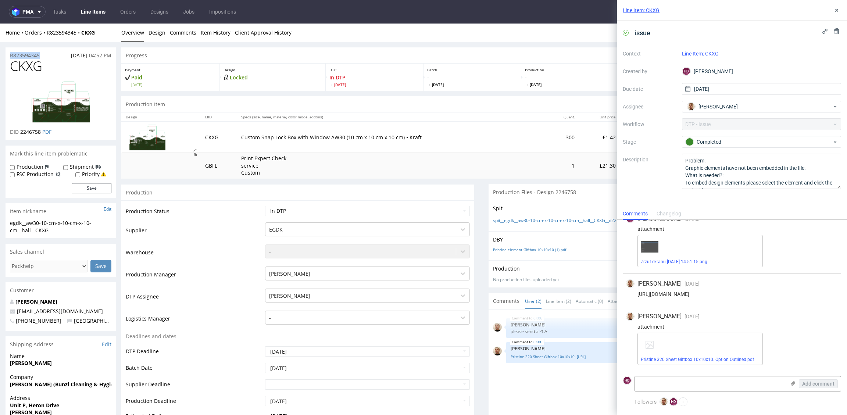
copy p "R823594345"
drag, startPoint x: 42, startPoint y: 132, endPoint x: 21, endPoint y: 129, distance: 21.3
click at [21, 129] on p "DID 2246758 PDF" at bounding box center [31, 131] width 42 height 7
click at [834, 10] on icon at bounding box center [836, 10] width 6 height 6
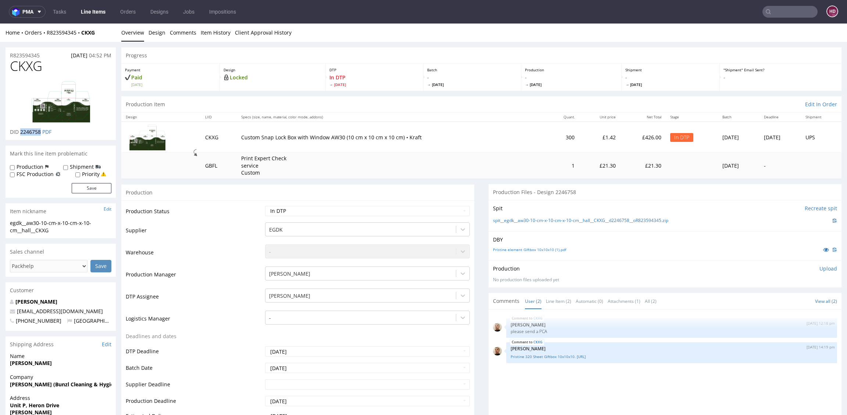
click at [311, 219] on td "Waiting for Artwork Waiting for Diecut Waiting for Mockup Waiting for DTP Waiti…" at bounding box center [366, 213] width 207 height 17
click at [305, 208] on select "Waiting for Artwork Waiting for Diecut Waiting for Mockup Waiting for DTP Waiti…" at bounding box center [367, 211] width 205 height 10
select select "dtp_waiting_for_double_check"
click at [265, 206] on select "Waiting for Artwork Waiting for Diecut Waiting for Mockup Waiting for DTP Waiti…" at bounding box center [367, 211] width 205 height 10
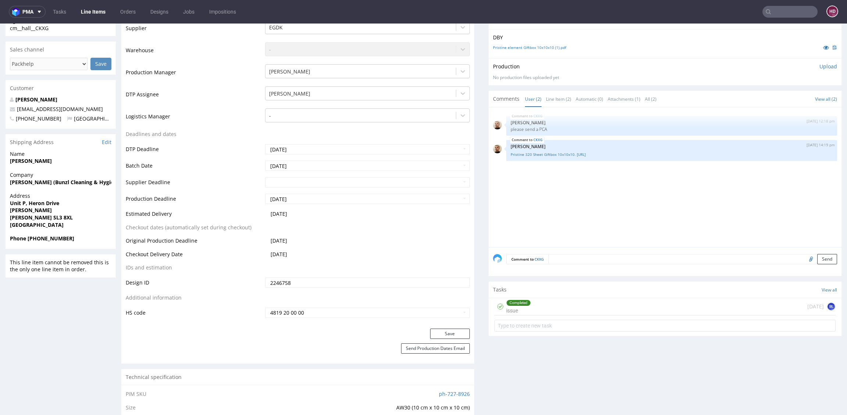
scroll to position [279, 0]
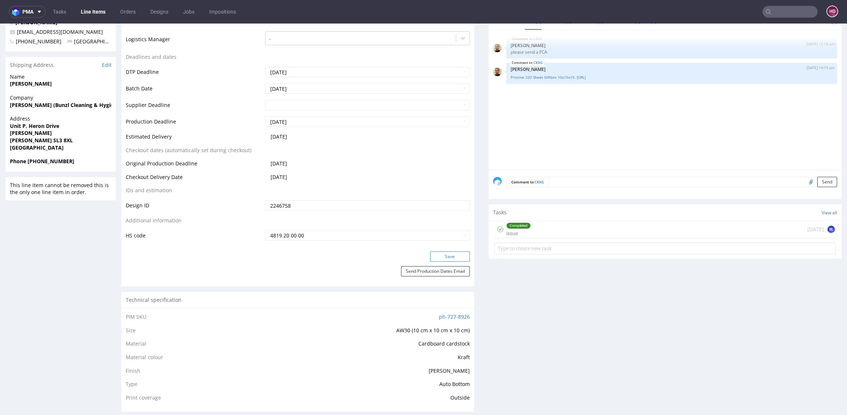
click at [440, 251] on button "Save" at bounding box center [450, 256] width 40 height 10
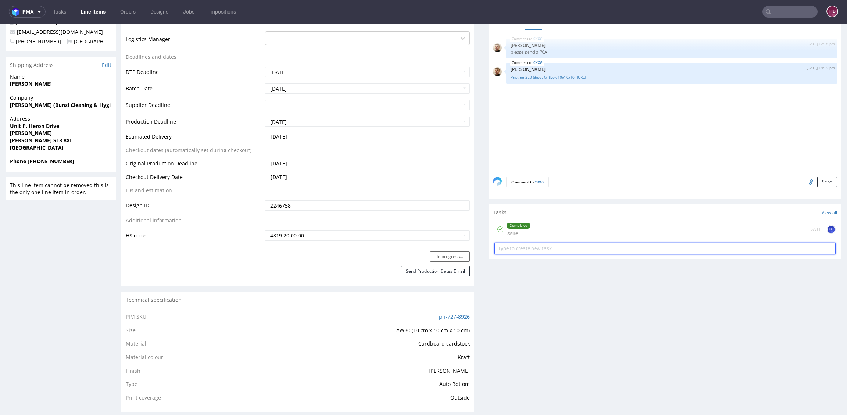
click at [512, 250] on input "text" at bounding box center [664, 249] width 341 height 12
type input "dch szybki"
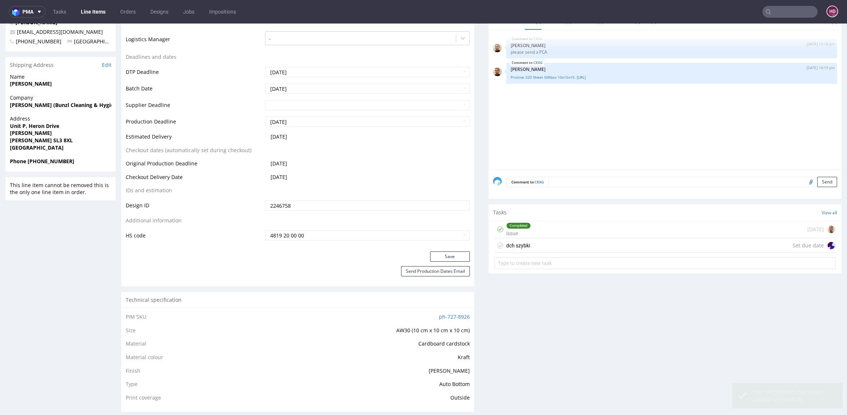
click at [537, 244] on div "dch szybki Set due date" at bounding box center [664, 245] width 341 height 15
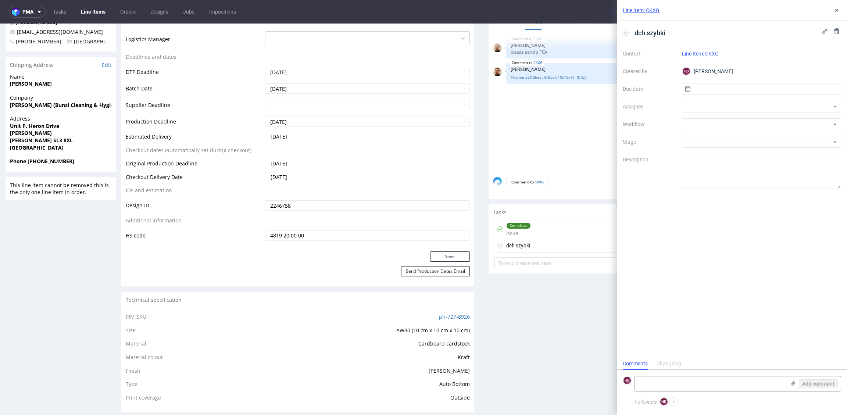
scroll to position [6, 0]
click at [722, 85] on input "text" at bounding box center [761, 89] width 159 height 12
click at [749, 170] on span "19" at bounding box center [749, 172] width 6 height 7
type input "[DATE]"
click at [717, 100] on div "Context Line Item: CKXG Created by HD [PERSON_NAME] Due date [DATE] Assignee Wo…" at bounding box center [731, 118] width 218 height 141
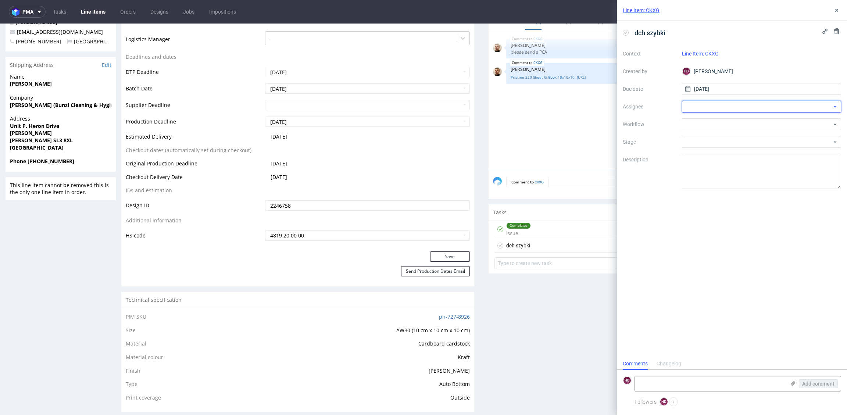
click at [716, 106] on div at bounding box center [761, 107] width 159 height 12
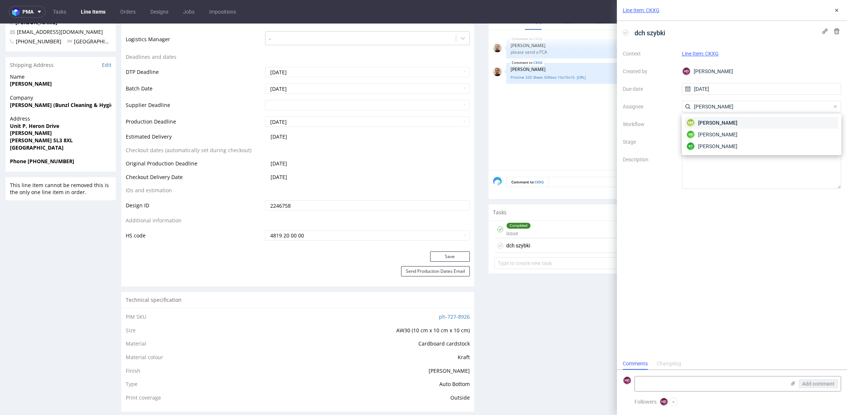
type input "[PERSON_NAME]"
click at [707, 119] on span "[PERSON_NAME]" at bounding box center [717, 122] width 39 height 7
click at [707, 119] on div at bounding box center [761, 124] width 159 height 12
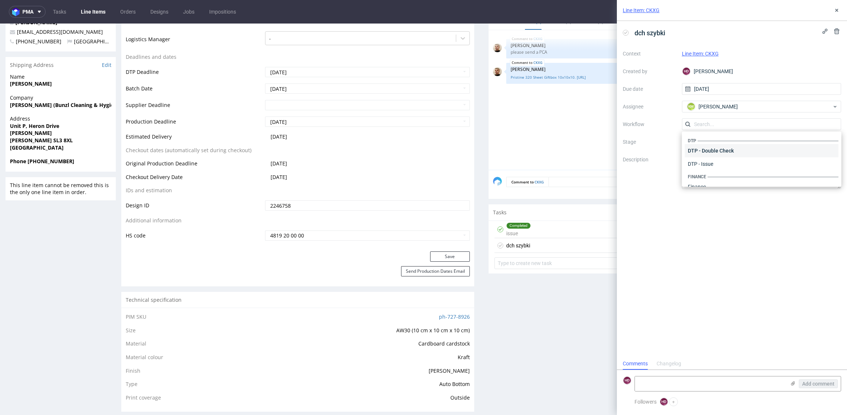
click at [750, 151] on div "DTP - Double Check" at bounding box center [761, 150] width 153 height 13
click at [747, 178] on textarea at bounding box center [761, 171] width 159 height 35
click at [687, 381] on textarea at bounding box center [710, 383] width 151 height 15
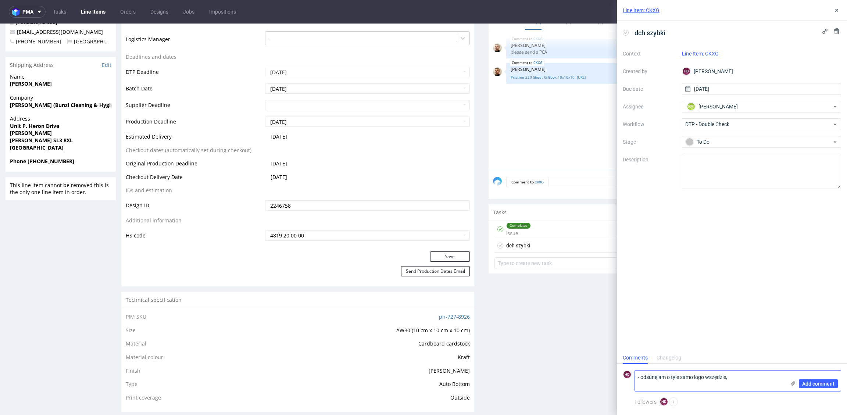
click at [659, 378] on textarea "- odsunęlam o tyle samo logo wszędzie," at bounding box center [710, 380] width 151 height 21
click at [753, 374] on textarea "- odsunęłam o tyle samo logo wszędzie," at bounding box center [710, 380] width 151 height 21
click at [637, 362] on textarea "- odsunęłam o tyle samo logo wszędzie, - wyśrodkowane, wypuszczone spady, -" at bounding box center [710, 373] width 151 height 35
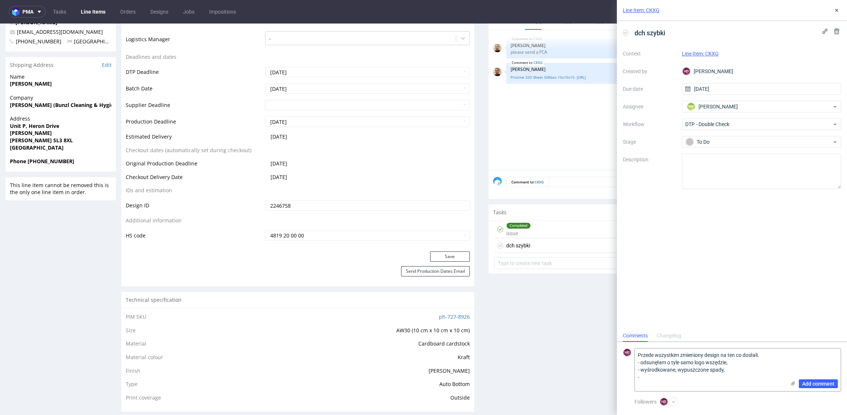
drag, startPoint x: 641, startPoint y: 379, endPoint x: 626, endPoint y: 379, distance: 15.1
click at [626, 379] on div "HD Przede wszystkim zmieniony design na ten co dosłali. - odsunęłam o tyle samo…" at bounding box center [731, 369] width 218 height 43
click at [729, 373] on textarea "Przede wszystkim zmieniony design na ten co dosłali. - odsunęłam o tyle samo lo…" at bounding box center [710, 369] width 151 height 43
click at [781, 350] on textarea "Przede wszystkim zmieniony design na ten co dosłali. - odsunęłam o tyle samo lo…" at bounding box center [710, 369] width 151 height 43
click at [781, 354] on textarea "Przede wszystkim zmieniony design na ten co dosłali. - odsunęłam o tyle samo lo…" at bounding box center [710, 369] width 151 height 43
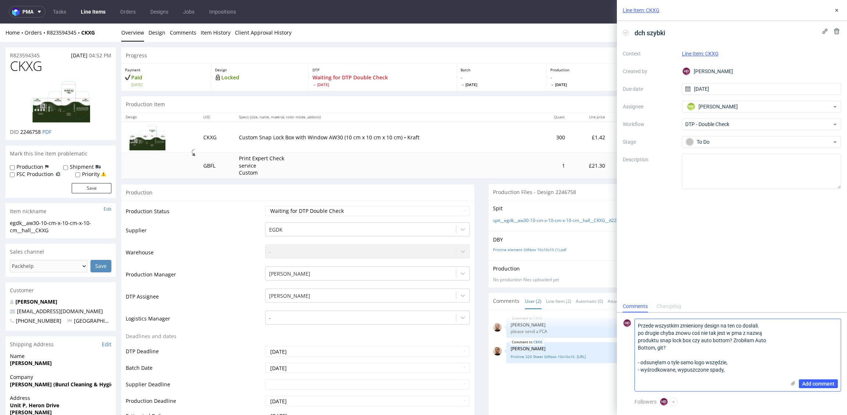
click at [752, 371] on textarea "Przede wszystkim zmieniony design na ten co dosłali. po drugie chyba znowu coś …" at bounding box center [710, 355] width 151 height 72
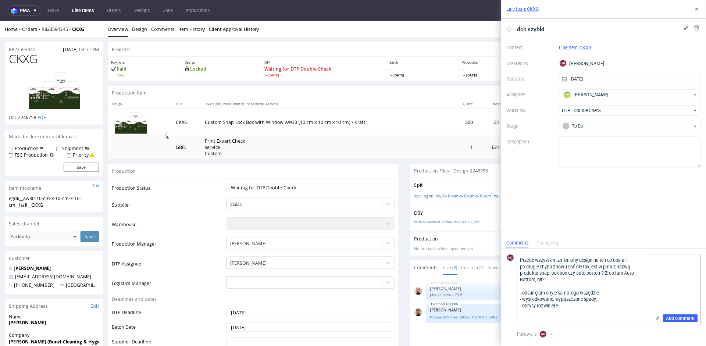
scroll to position [6, 0]
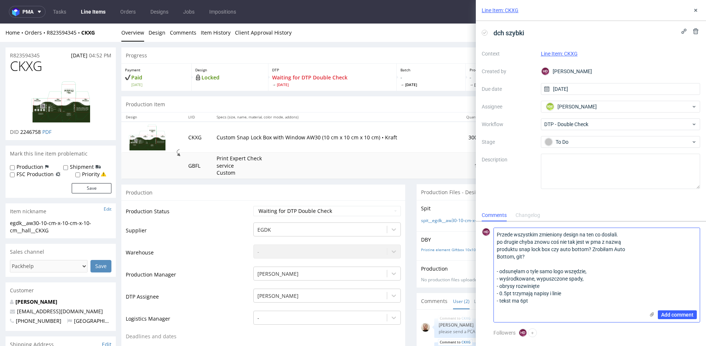
click at [497, 299] on textarea "Przede wszystkim zmieniony design na ten co dosłali. po drugie chyba znowu coś …" at bounding box center [569, 275] width 151 height 94
click at [498, 299] on textarea "Przede wszystkim zmieniony design na ten co dosłali. po drugie chyba znowu coś …" at bounding box center [569, 275] width 151 height 94
type textarea "Przede wszystkim zmieniony design na ten co dosłali. po drugie chyba znowu coś …"
click at [672, 313] on span "Add comment" at bounding box center [677, 314] width 32 height 5
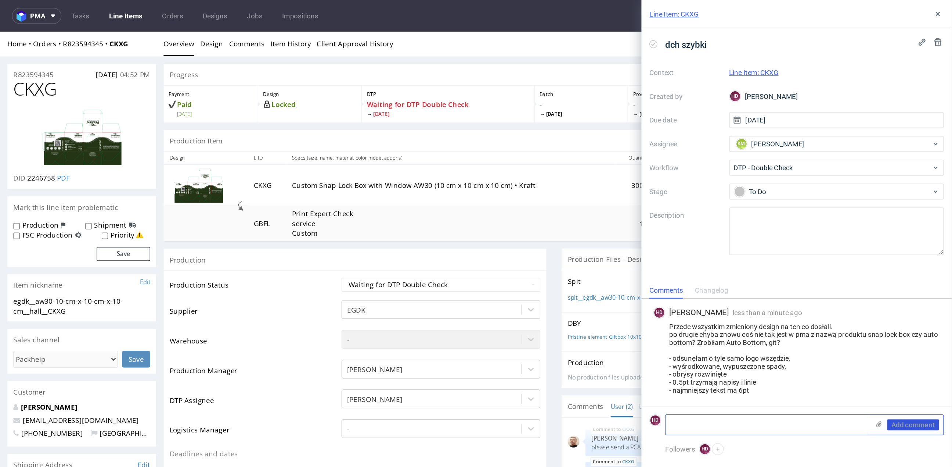
scroll to position [0, 0]
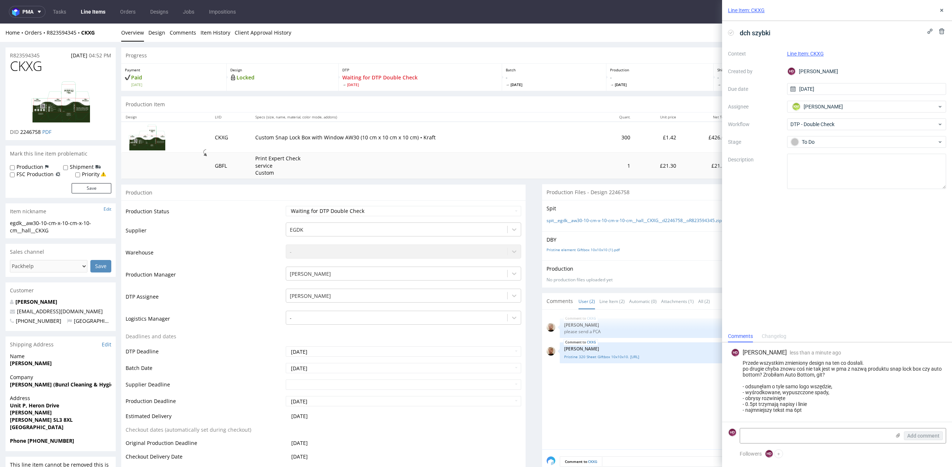
click at [941, 14] on div "Line Item: CKXG" at bounding box center [837, 10] width 230 height 21
click at [943, 9] on use at bounding box center [942, 10] width 3 height 3
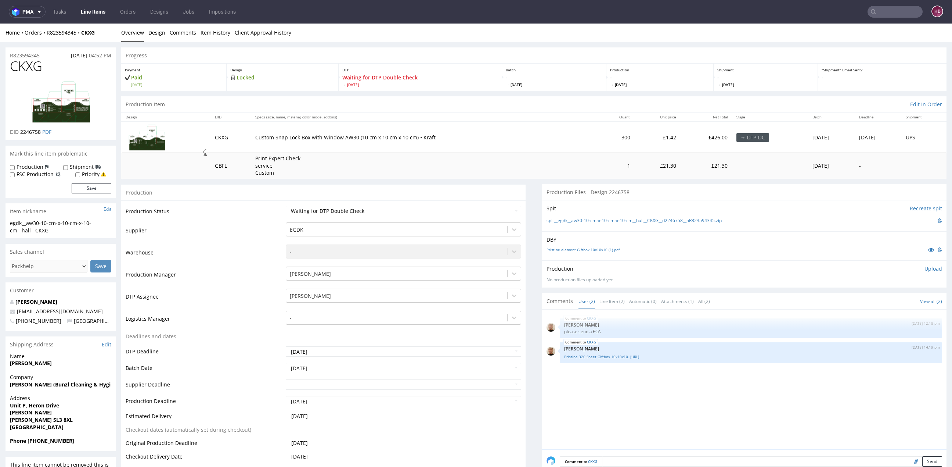
click at [921, 264] on div "Production Upload No production files uploaded yet Description (optional) Add f…" at bounding box center [744, 273] width 405 height 27
click at [925, 267] on p "Upload" at bounding box center [934, 268] width 18 height 7
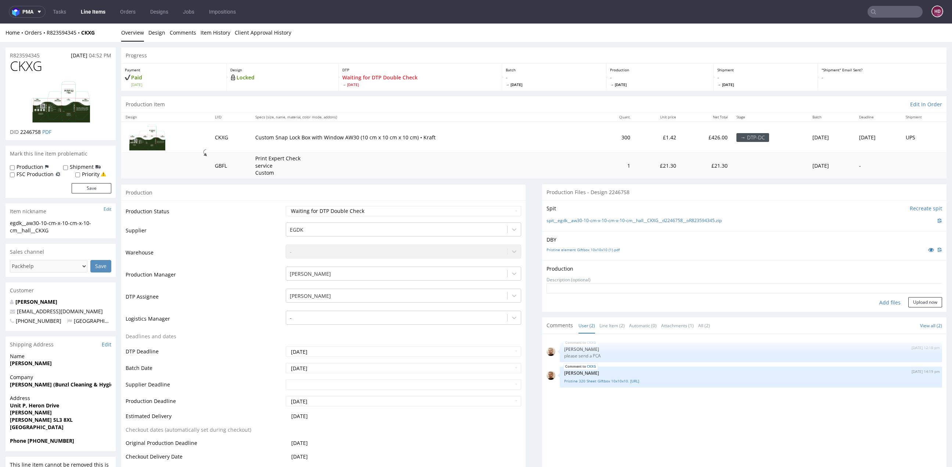
click at [874, 300] on div "Add files" at bounding box center [890, 302] width 37 height 11
type input "C:\fakepath\egdk__aw30-10-cm-x-10-cm-x-10-cm__hall__CKXG__d2246758__oR823594345…"
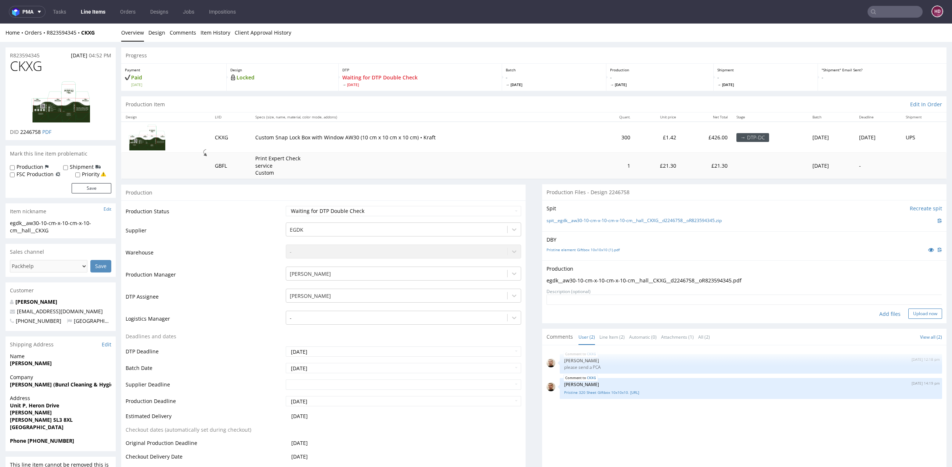
click at [909, 310] on button "Upload now" at bounding box center [926, 313] width 34 height 10
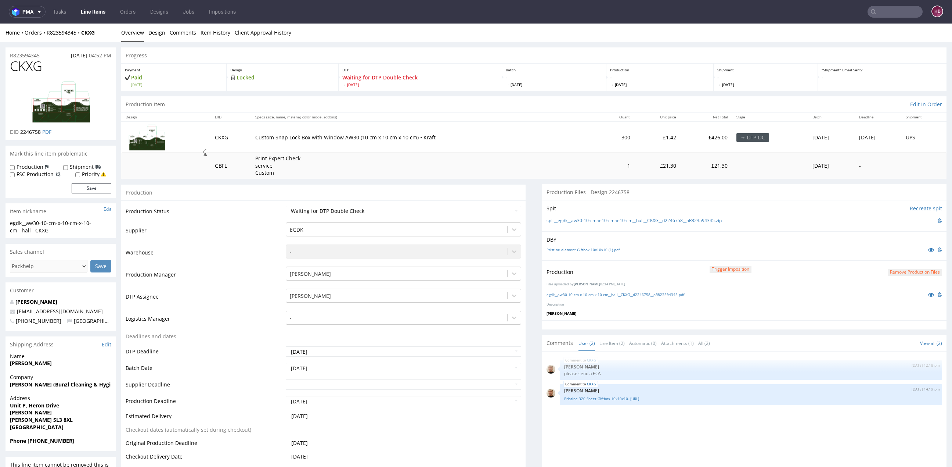
click at [725, 452] on div "CKXG [DATE] 12:18 pm [PERSON_NAME] please send a PCA CKXG [DATE] 14:19 pm [PERS…" at bounding box center [747, 423] width 400 height 135
click at [372, 211] on select "Waiting for Artwork Waiting for Diecut Waiting for Mockup Waiting for DTP Waiti…" at bounding box center [404, 211] width 236 height 10
click at [94, 10] on link "Line Items" at bounding box center [92, 12] width 33 height 12
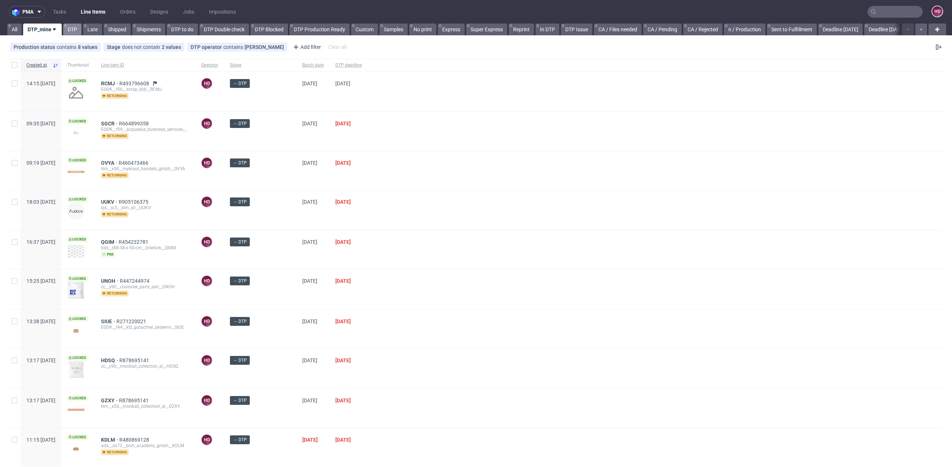
click at [71, 28] on link "DTP" at bounding box center [72, 30] width 18 height 12
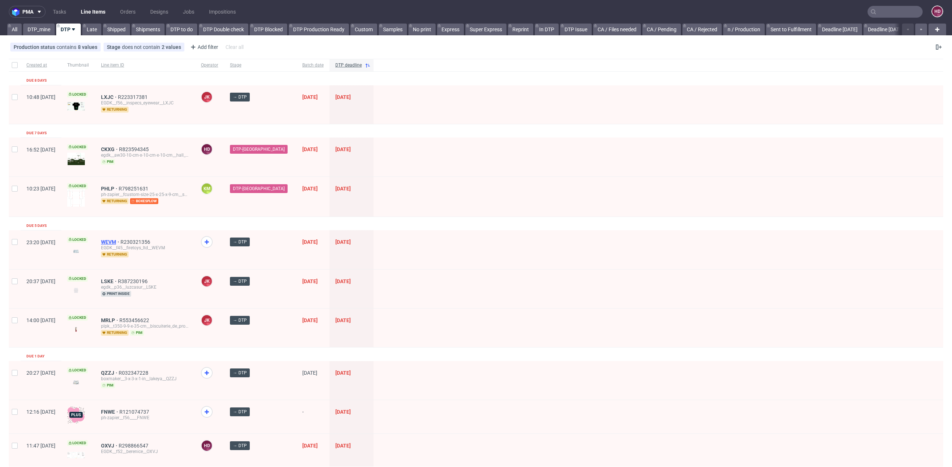
click at [121, 240] on span "WEVM" at bounding box center [110, 242] width 19 height 6
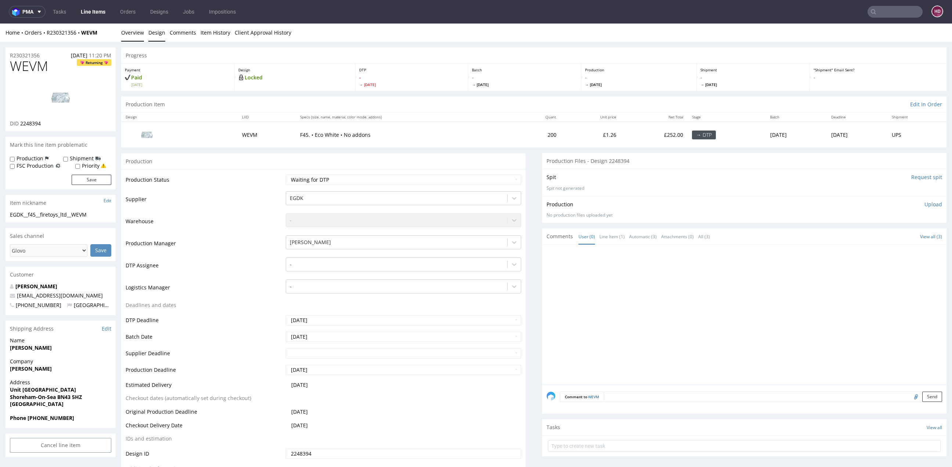
click at [156, 32] on link "Design" at bounding box center [156, 33] width 17 height 18
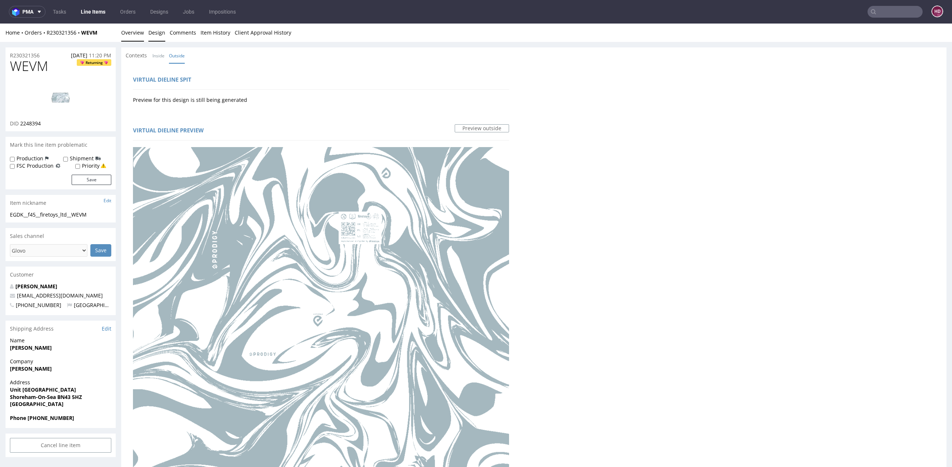
click at [141, 32] on link "Overview" at bounding box center [132, 33] width 23 height 18
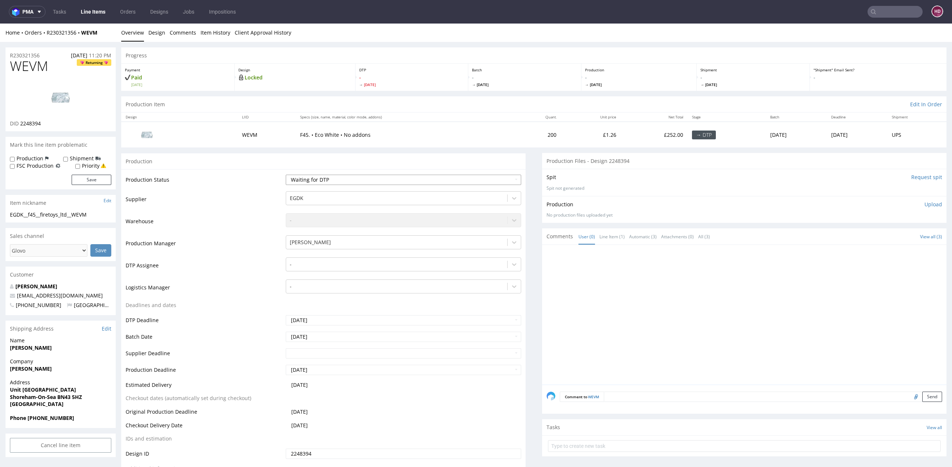
click at [330, 178] on select "Waiting for Artwork Waiting for Diecut Waiting for Mockup Waiting for DTP Waiti…" at bounding box center [404, 180] width 236 height 10
select select "dtp_in_process"
click at [286, 175] on select "Waiting for Artwork Waiting for Diecut Waiting for Mockup Waiting for DTP Waiti…" at bounding box center [404, 180] width 236 height 10
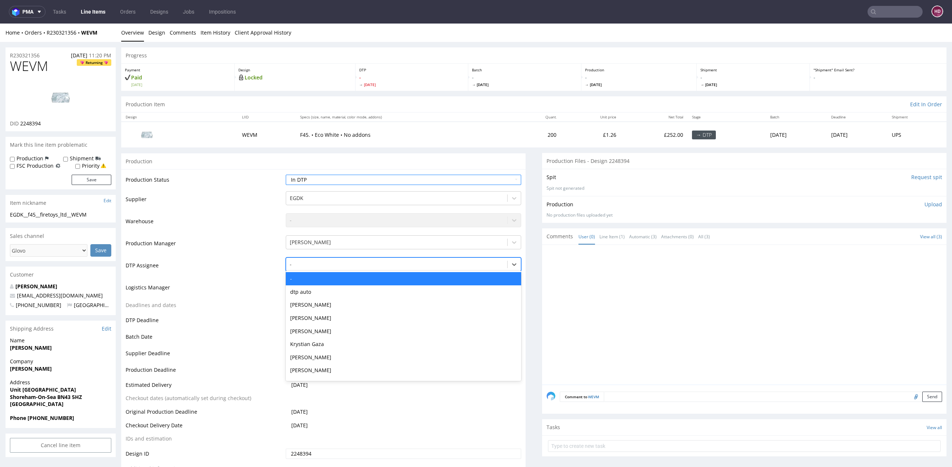
click at [319, 263] on div at bounding box center [397, 264] width 214 height 9
click at [326, 308] on div "[PERSON_NAME]" at bounding box center [404, 304] width 236 height 13
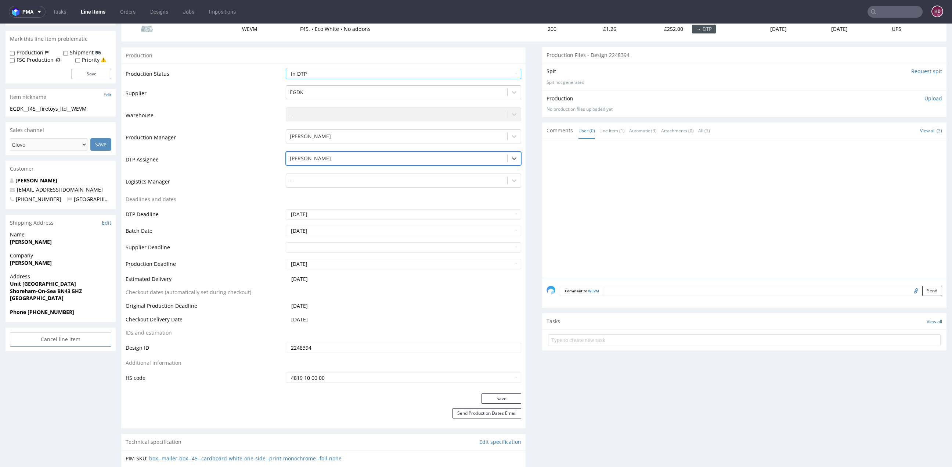
scroll to position [215, 0]
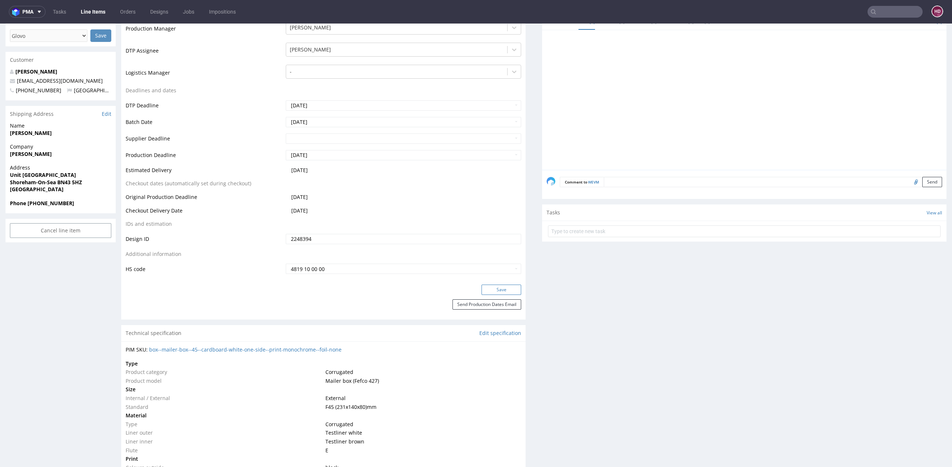
click at [488, 291] on button "Save" at bounding box center [502, 289] width 40 height 10
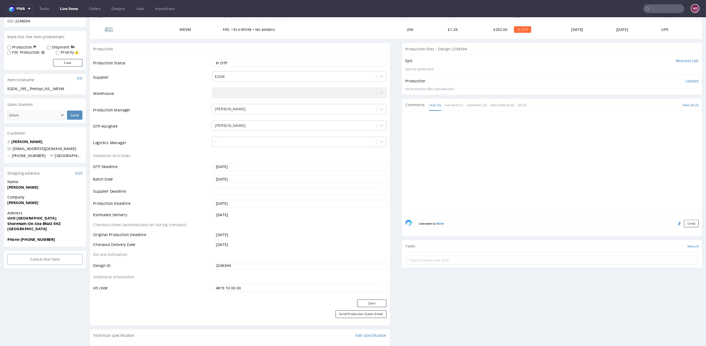
scroll to position [0, 0]
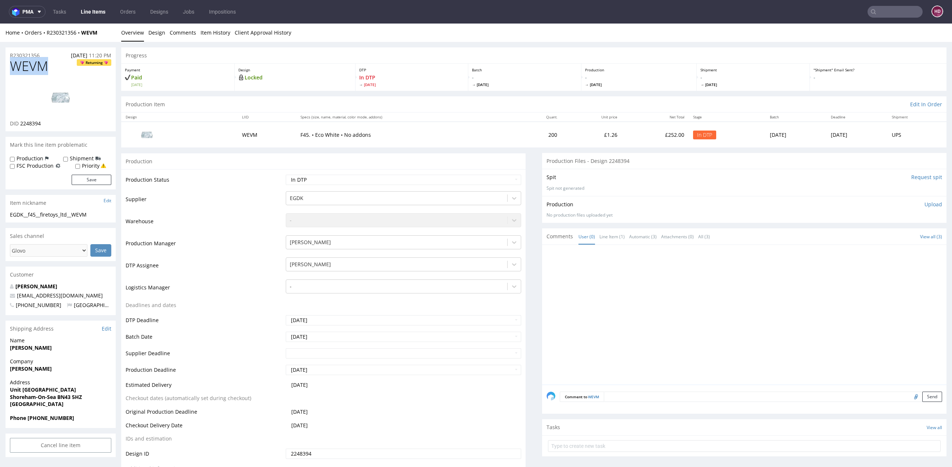
drag, startPoint x: 53, startPoint y: 66, endPoint x: 6, endPoint y: 100, distance: 57.9
drag, startPoint x: 33, startPoint y: 126, endPoint x: 19, endPoint y: 123, distance: 13.8
click at [19, 123] on div "DID 2248394" at bounding box center [60, 123] width 101 height 7
click at [60, 96] on img at bounding box center [60, 97] width 59 height 33
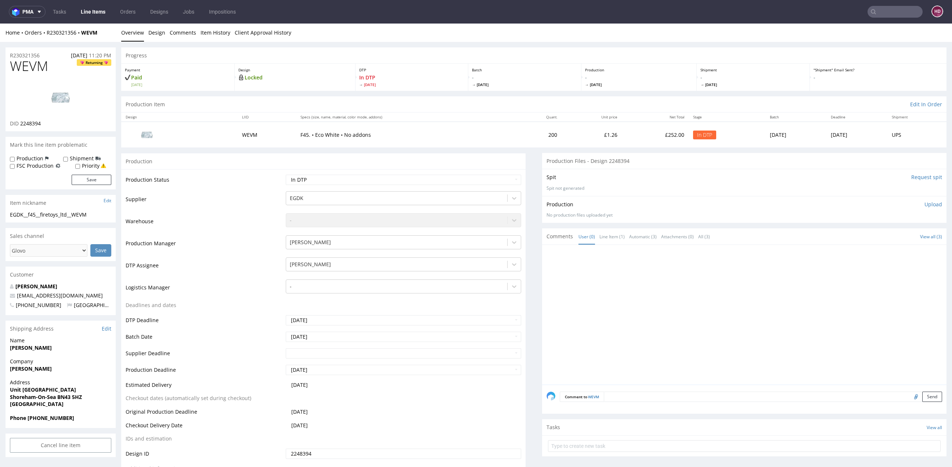
click at [53, 68] on h1 "WEVM Returning" at bounding box center [60, 66] width 101 height 15
drag, startPoint x: 50, startPoint y: 65, endPoint x: -25, endPoint y: 72, distance: 76.1
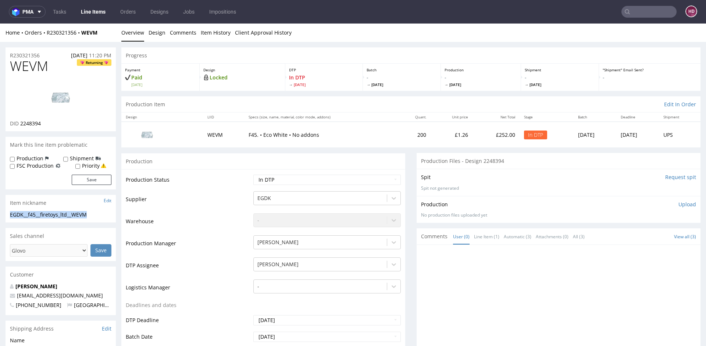
drag, startPoint x: 94, startPoint y: 213, endPoint x: -6, endPoint y: 212, distance: 99.6
drag, startPoint x: 42, startPoint y: 55, endPoint x: 6, endPoint y: 57, distance: 36.8
click at [6, 57] on div "R230321356 [DATE] 11:20 PM" at bounding box center [61, 53] width 110 height 12
drag, startPoint x: 47, startPoint y: 123, endPoint x: 19, endPoint y: 122, distance: 27.9
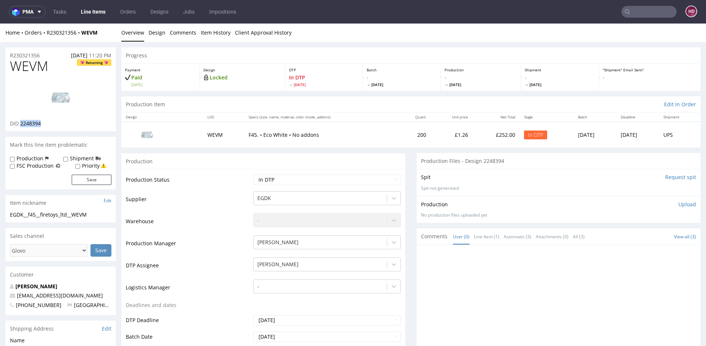
click at [19, 122] on div "DID 2248394" at bounding box center [60, 123] width 101 height 7
click at [678, 203] on p "Upload" at bounding box center [687, 204] width 18 height 7
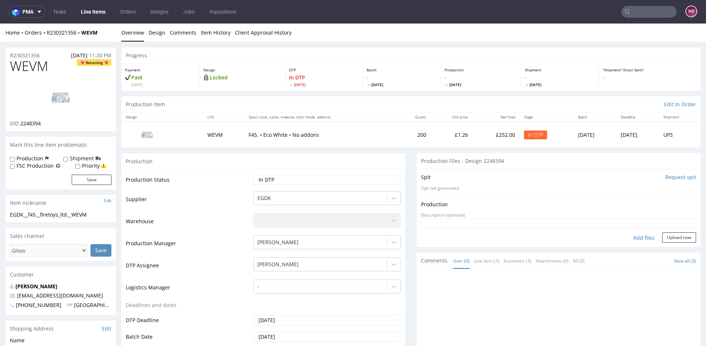
click at [635, 237] on div "Add files" at bounding box center [643, 237] width 37 height 11
type input "C:\fakepath\EGDK__f45__firetoys_ltd__WEVM__d2248394__oR230321356.pdf"
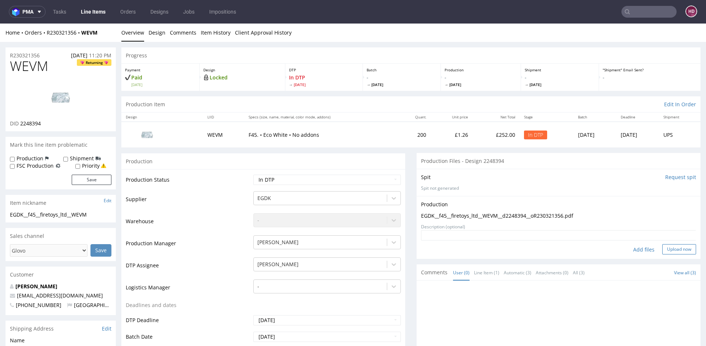
click at [664, 245] on button "Upload now" at bounding box center [679, 249] width 34 height 10
click at [284, 180] on select "Waiting for Artwork Waiting for Diecut Waiting for Mockup Waiting for DTP Waiti…" at bounding box center [326, 180] width 147 height 10
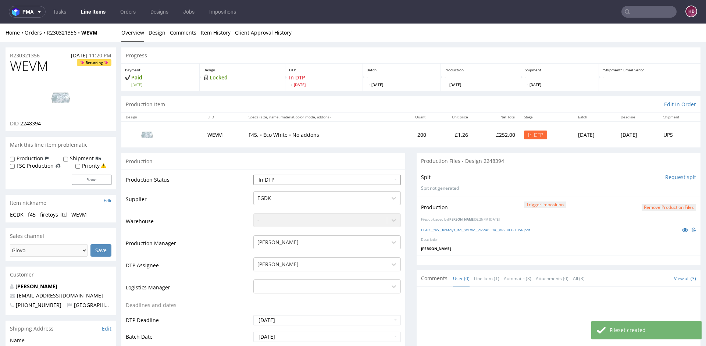
click at [279, 181] on select "Waiting for Artwork Waiting for Diecut Waiting for Mockup Waiting for DTP Waiti…" at bounding box center [326, 180] width 147 height 10
select select "dtp_production_ready"
click at [253, 175] on select "Waiting for Artwork Waiting for Diecut Waiting for Mockup Waiting for DTP Waiti…" at bounding box center [326, 180] width 147 height 10
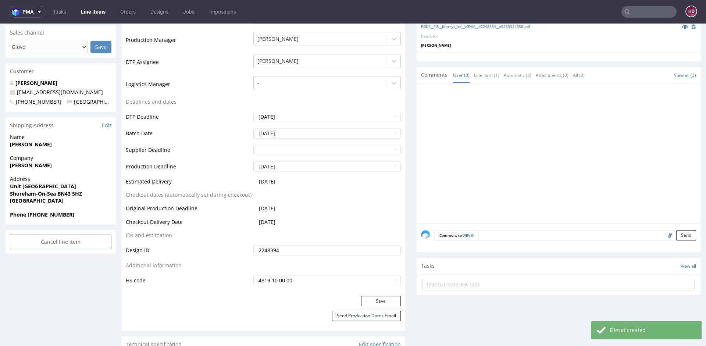
scroll to position [281, 0]
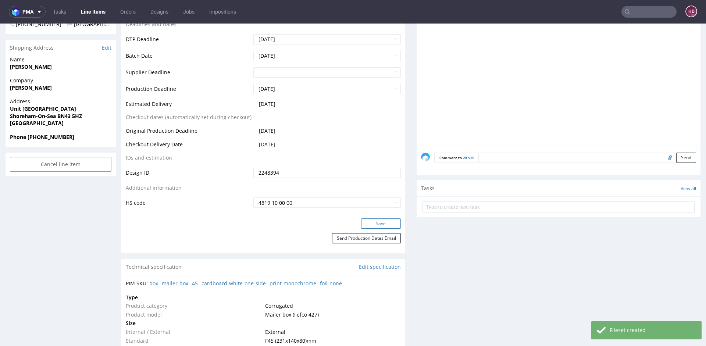
click at [376, 220] on button "Save" at bounding box center [381, 223] width 40 height 10
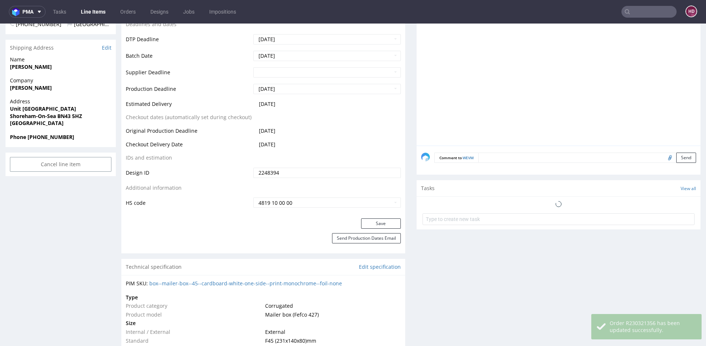
scroll to position [116, 0]
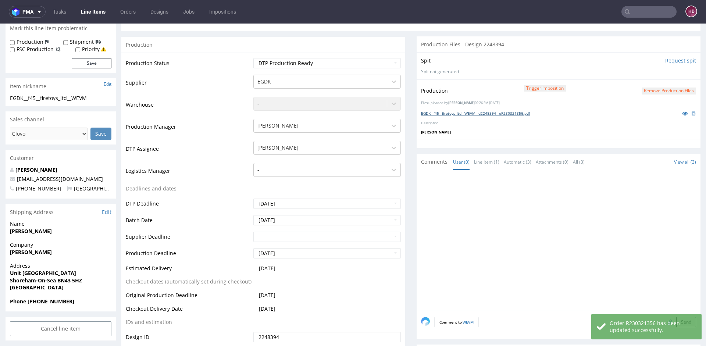
click at [458, 112] on link "EGDK__f45__firetoys_ltd__WEVM__d2248394__oR230321356.pdf" at bounding box center [475, 113] width 109 height 5
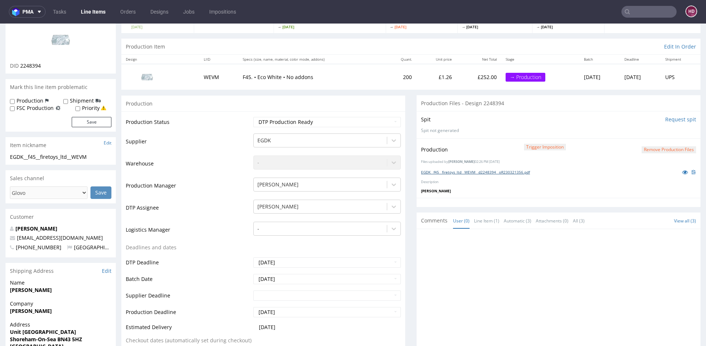
scroll to position [45, 0]
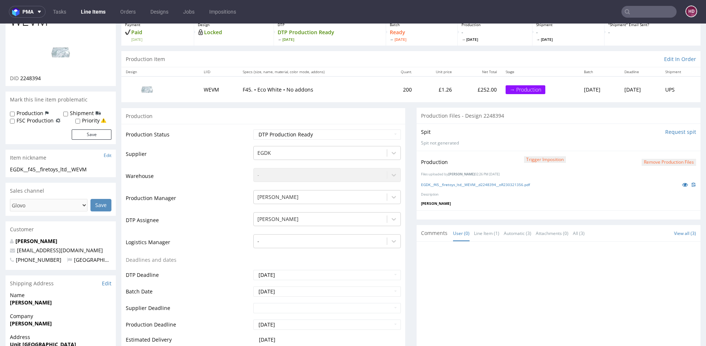
click at [93, 11] on link "Line Items" at bounding box center [92, 12] width 33 height 12
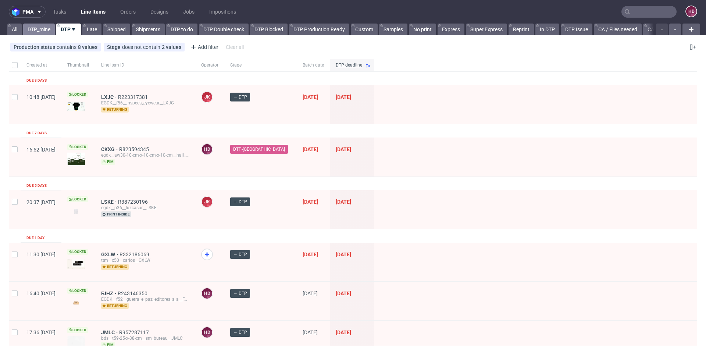
click at [47, 29] on link "DTP_mine" at bounding box center [39, 30] width 32 height 12
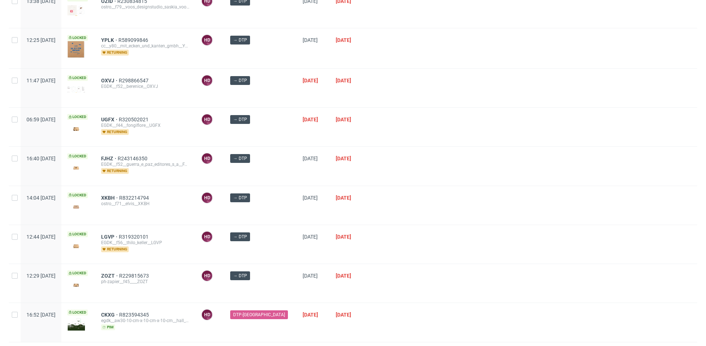
scroll to position [764, 0]
